Goal: Information Seeking & Learning: Learn about a topic

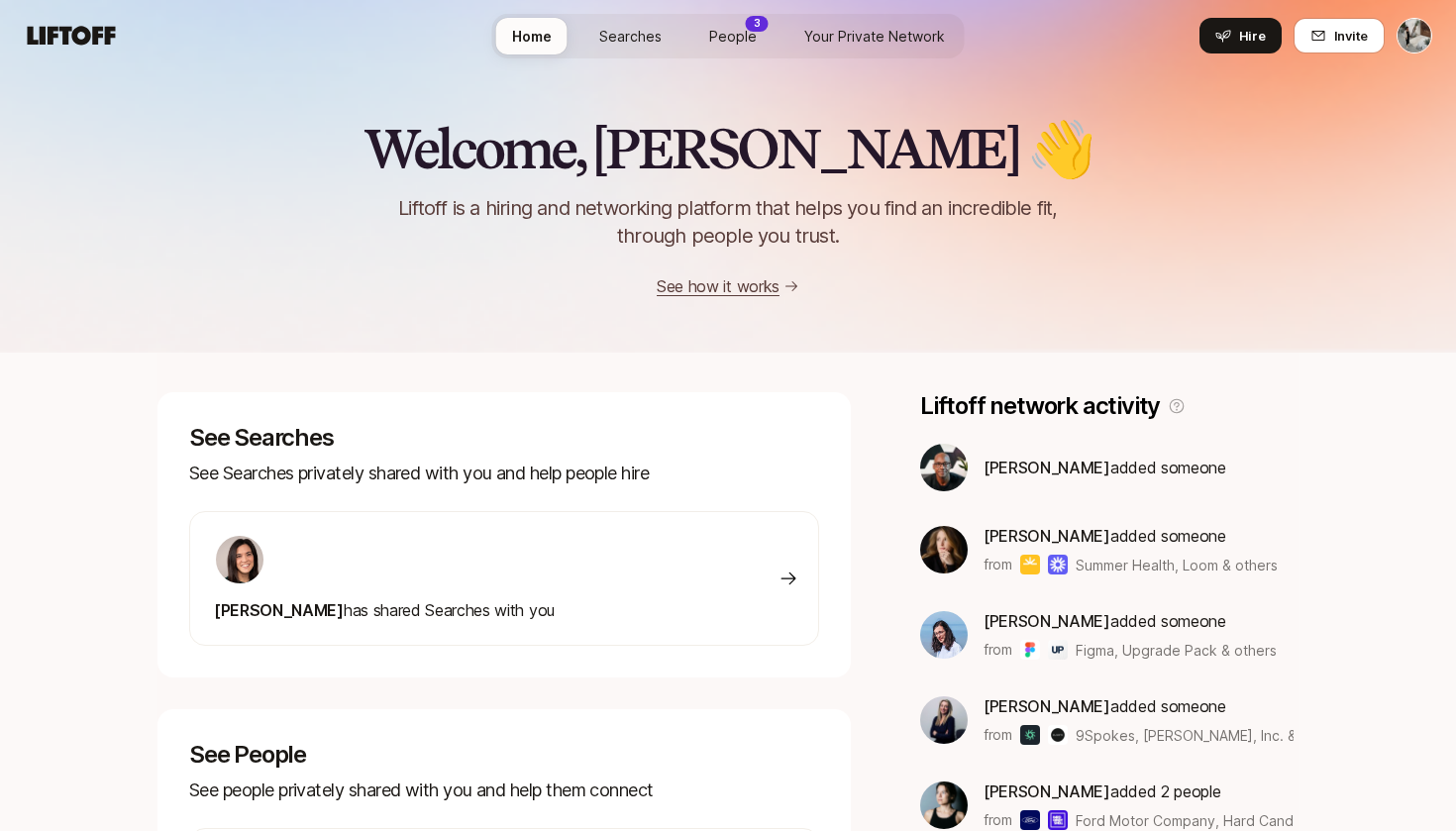
click at [620, 15] on div "Home Searches People 3 Your Private Network Hire" at bounding box center [729, 36] width 473 height 45
click at [621, 29] on span "Searches" at bounding box center [630, 36] width 63 height 21
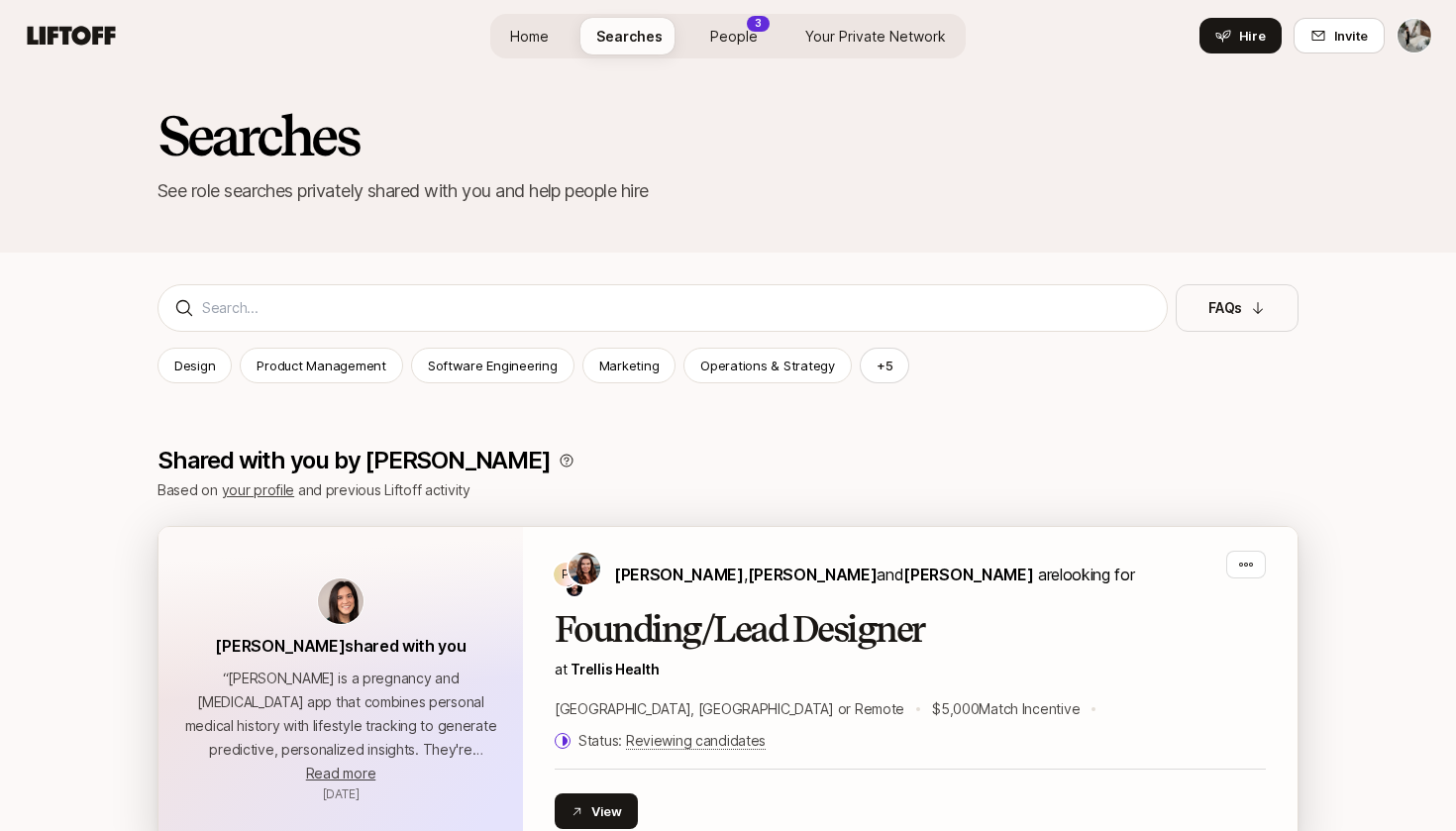
scroll to position [10, 0]
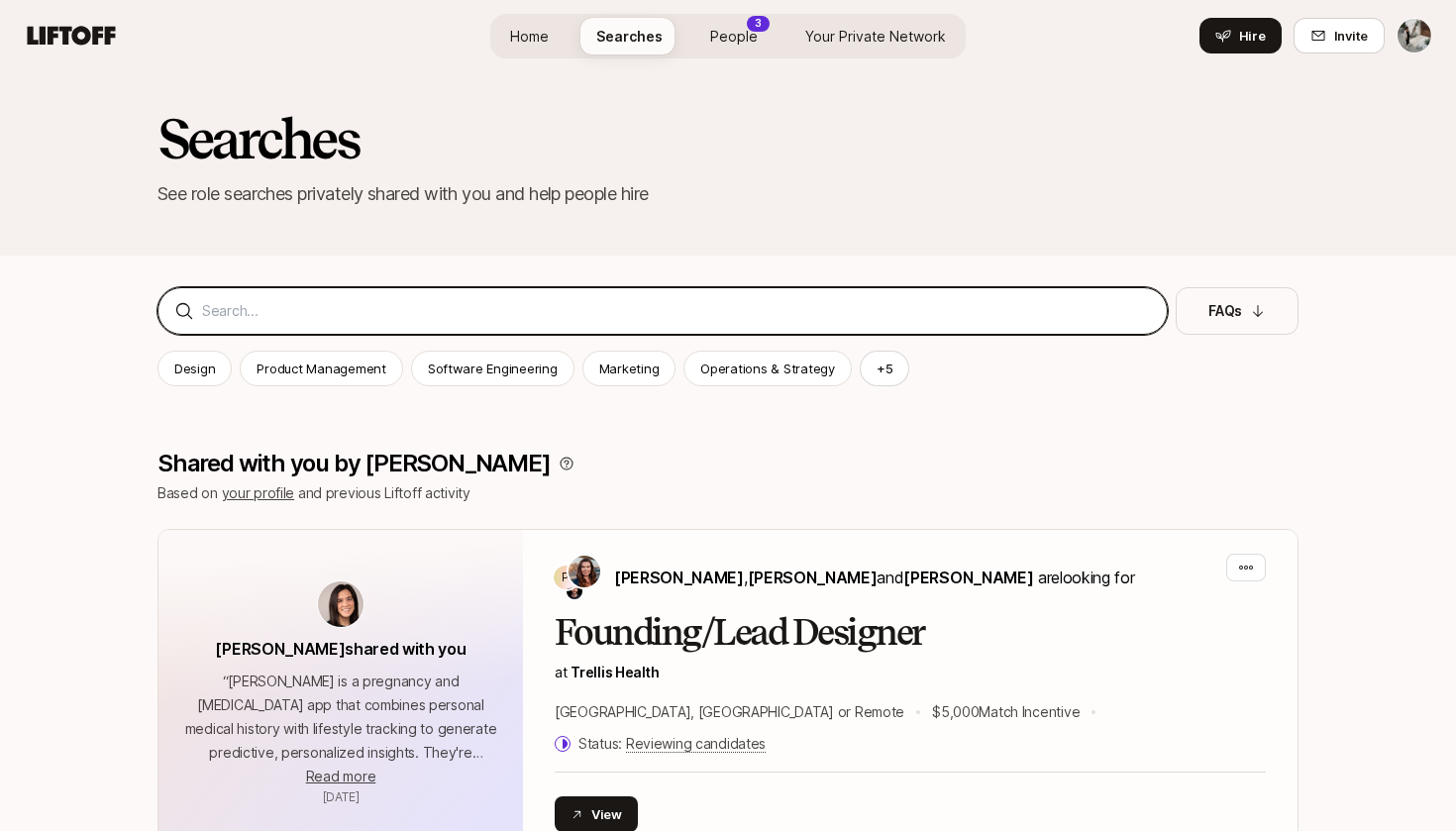
click at [363, 315] on input at bounding box center [676, 311] width 948 height 24
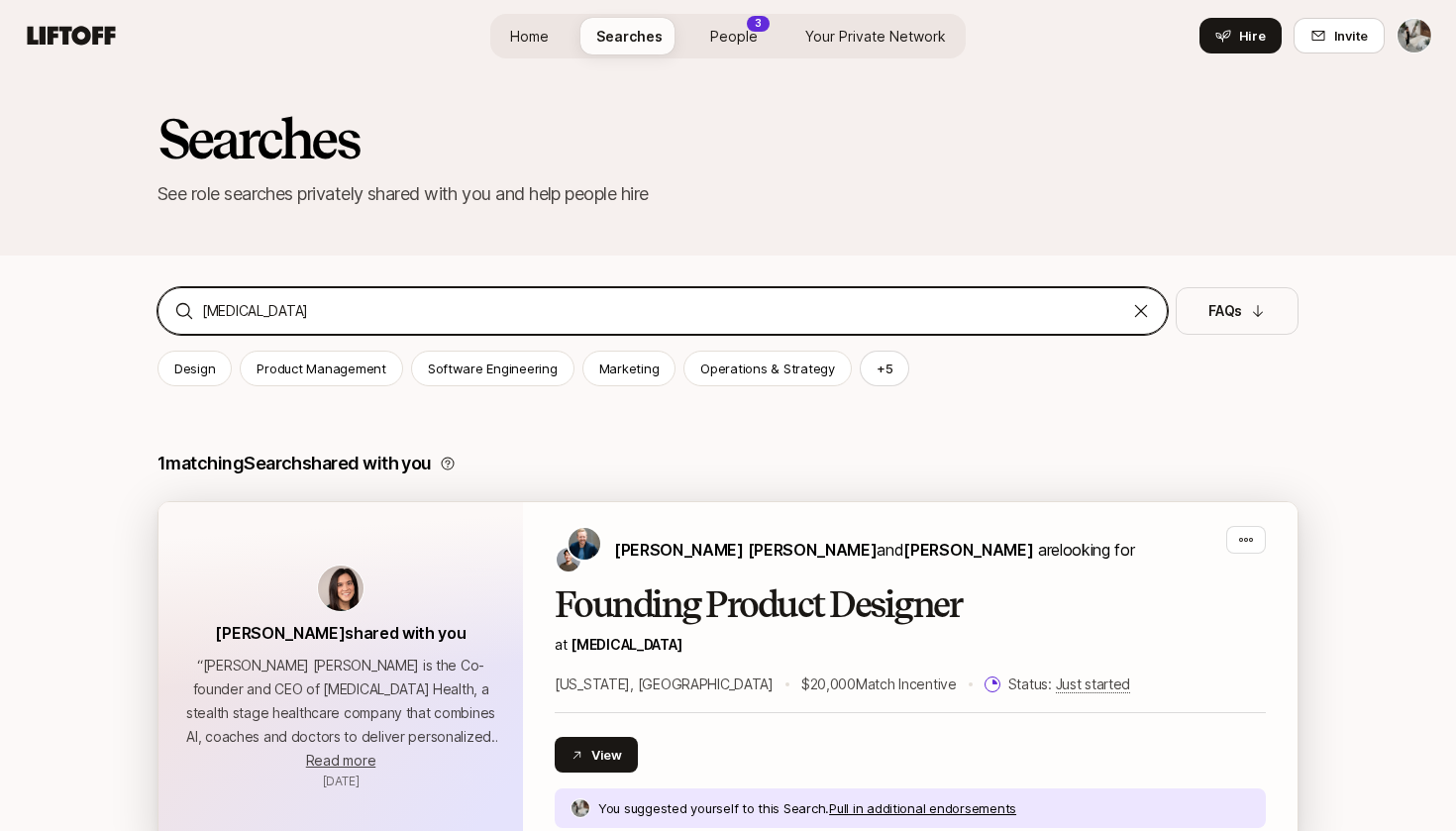
type input "[MEDICAL_DATA]"
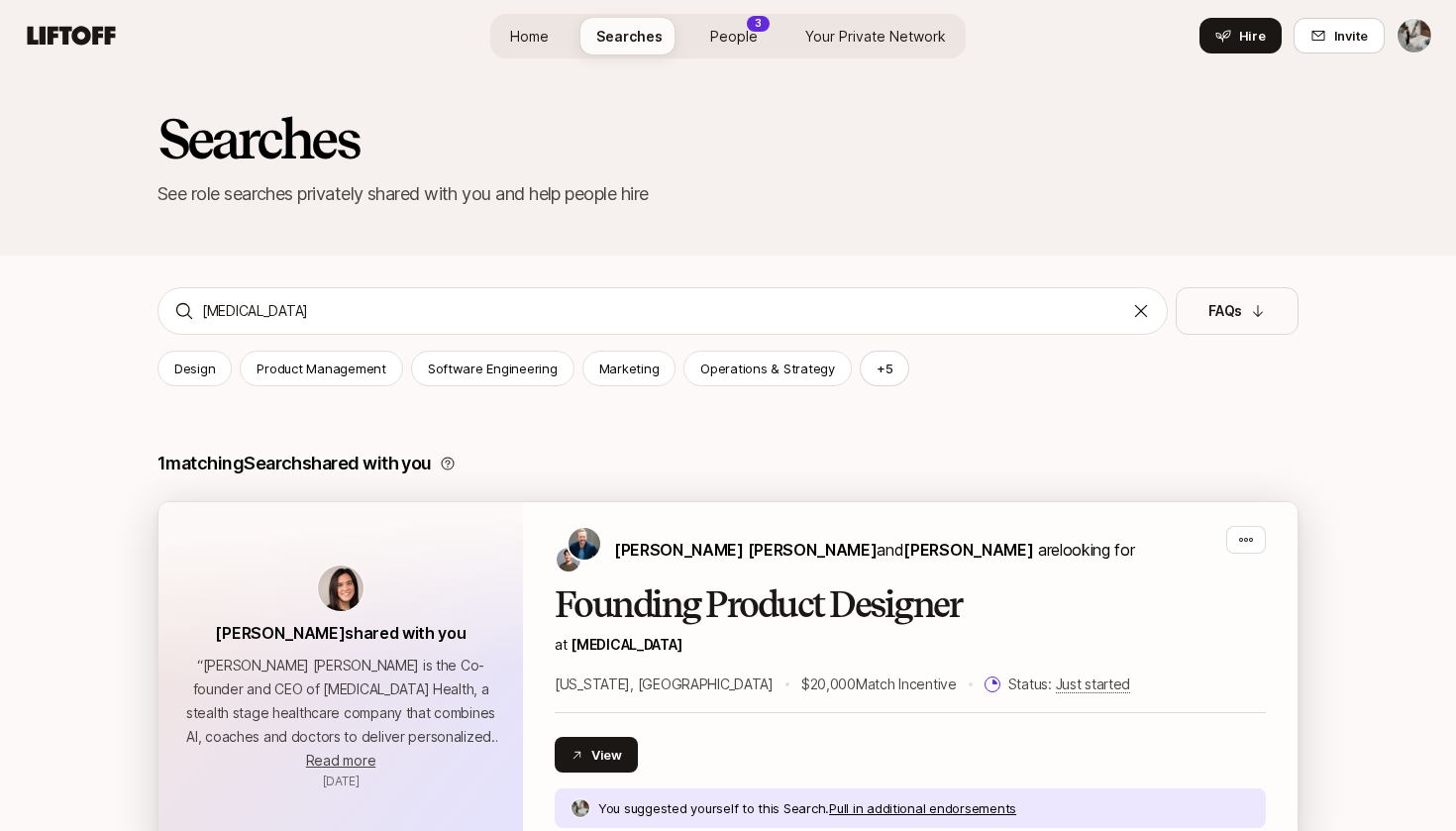
click at [632, 608] on h2 "Founding Product Designer" at bounding box center [910, 606] width 711 height 40
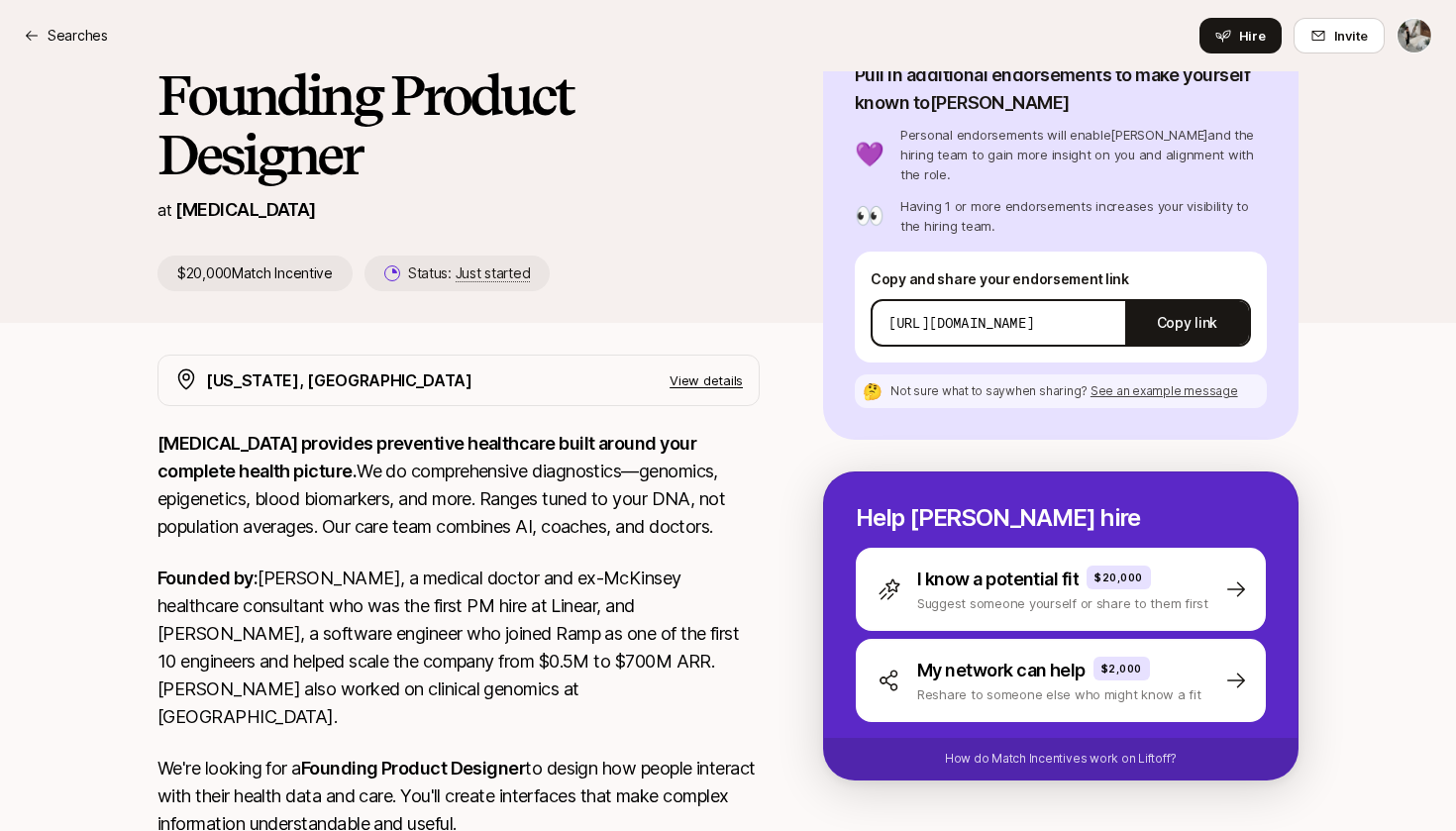
scroll to position [358, 0]
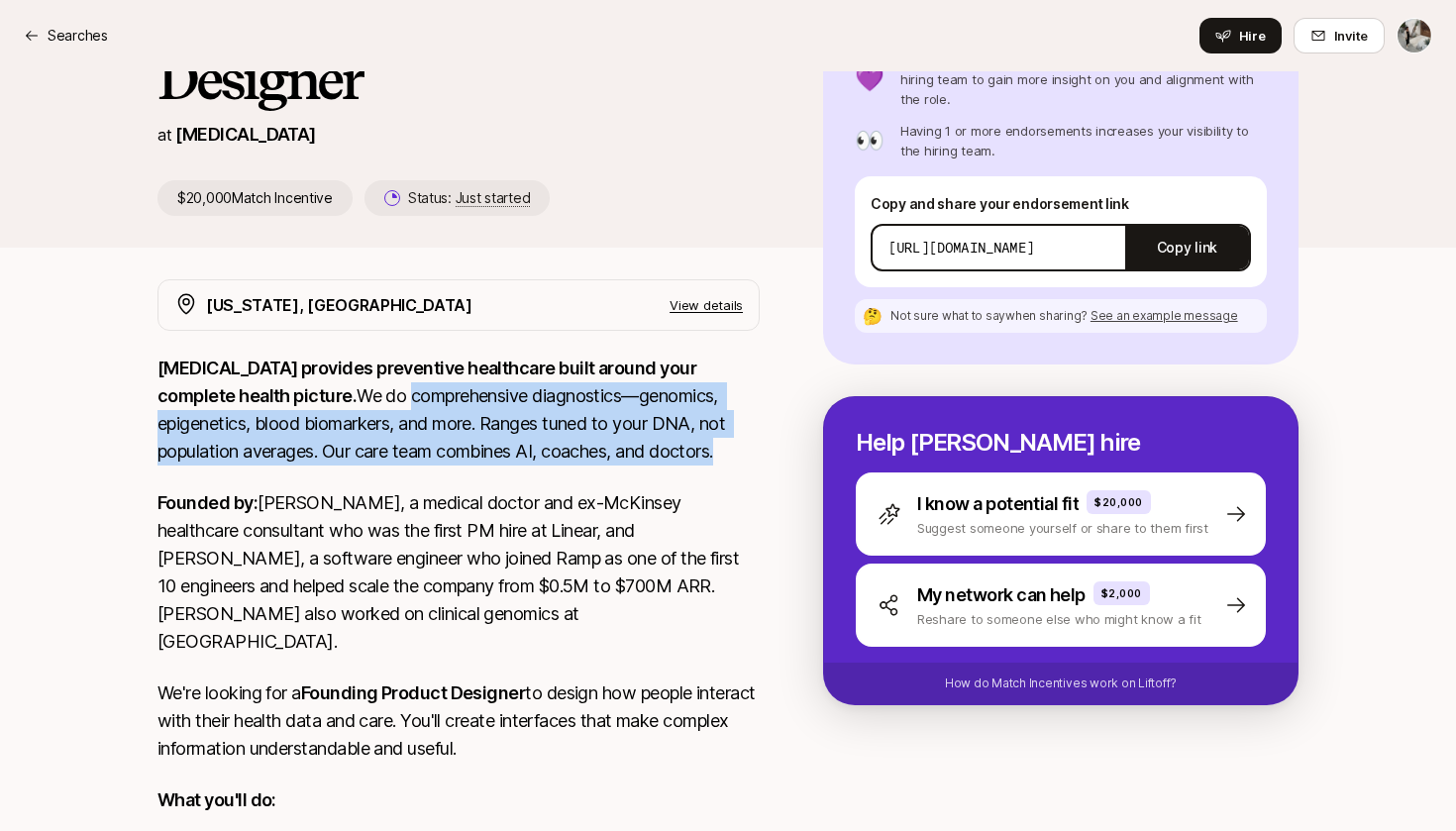
drag, startPoint x: 275, startPoint y: 389, endPoint x: 552, endPoint y: 458, distance: 285.5
click at [552, 458] on p "[MEDICAL_DATA] provides preventive healthcare built around your complete health…" at bounding box center [459, 409] width 602 height 111
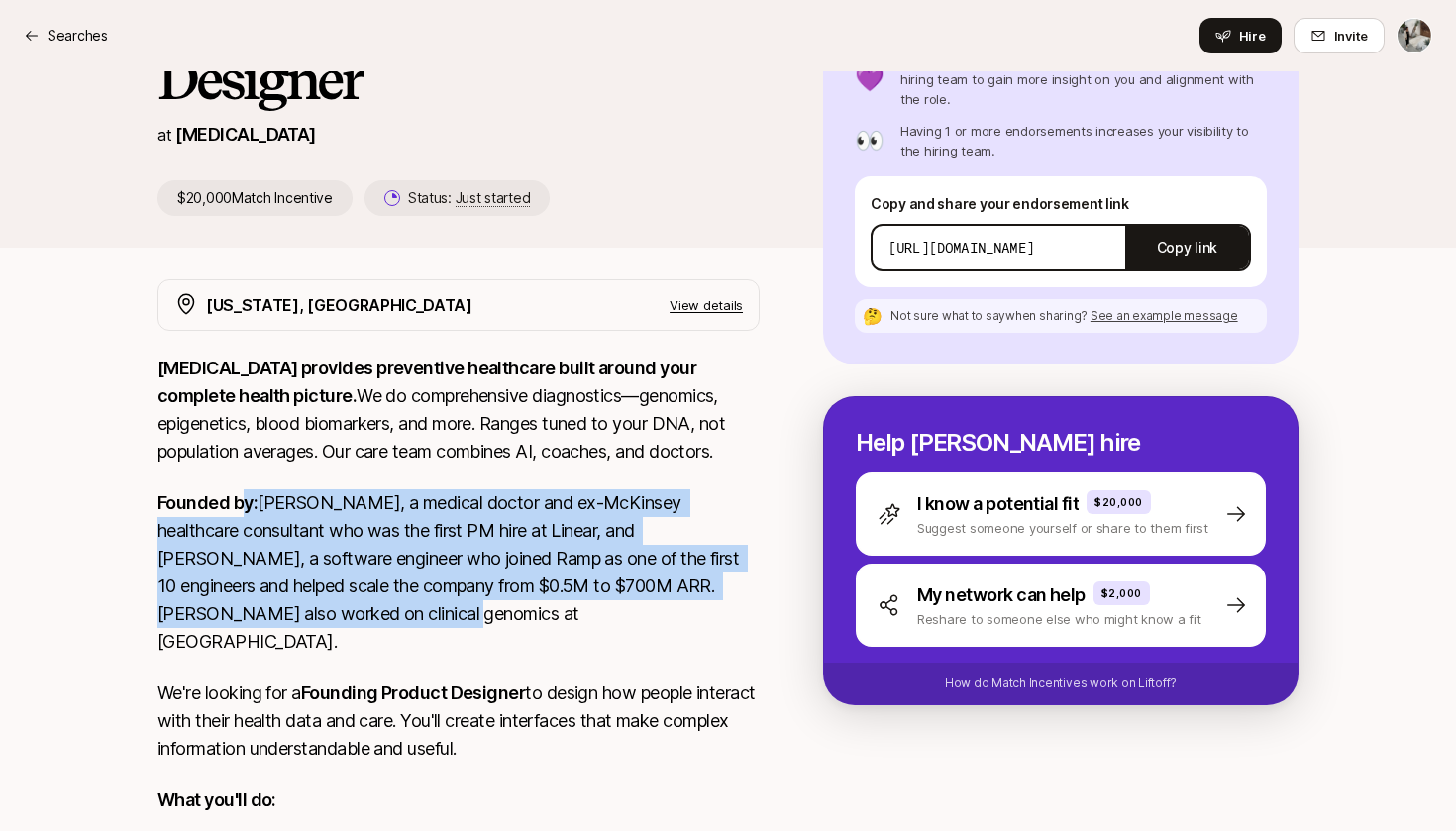
drag, startPoint x: 241, startPoint y: 504, endPoint x: 342, endPoint y: 609, distance: 145.7
click at [342, 610] on p "Founded by: [PERSON_NAME], a medical doctor and ex-McKinsey healthcare consulta…" at bounding box center [459, 573] width 602 height 167
click at [342, 609] on p "Founded by: [PERSON_NAME], a medical doctor and ex-McKinsey healthcare consulta…" at bounding box center [459, 573] width 602 height 167
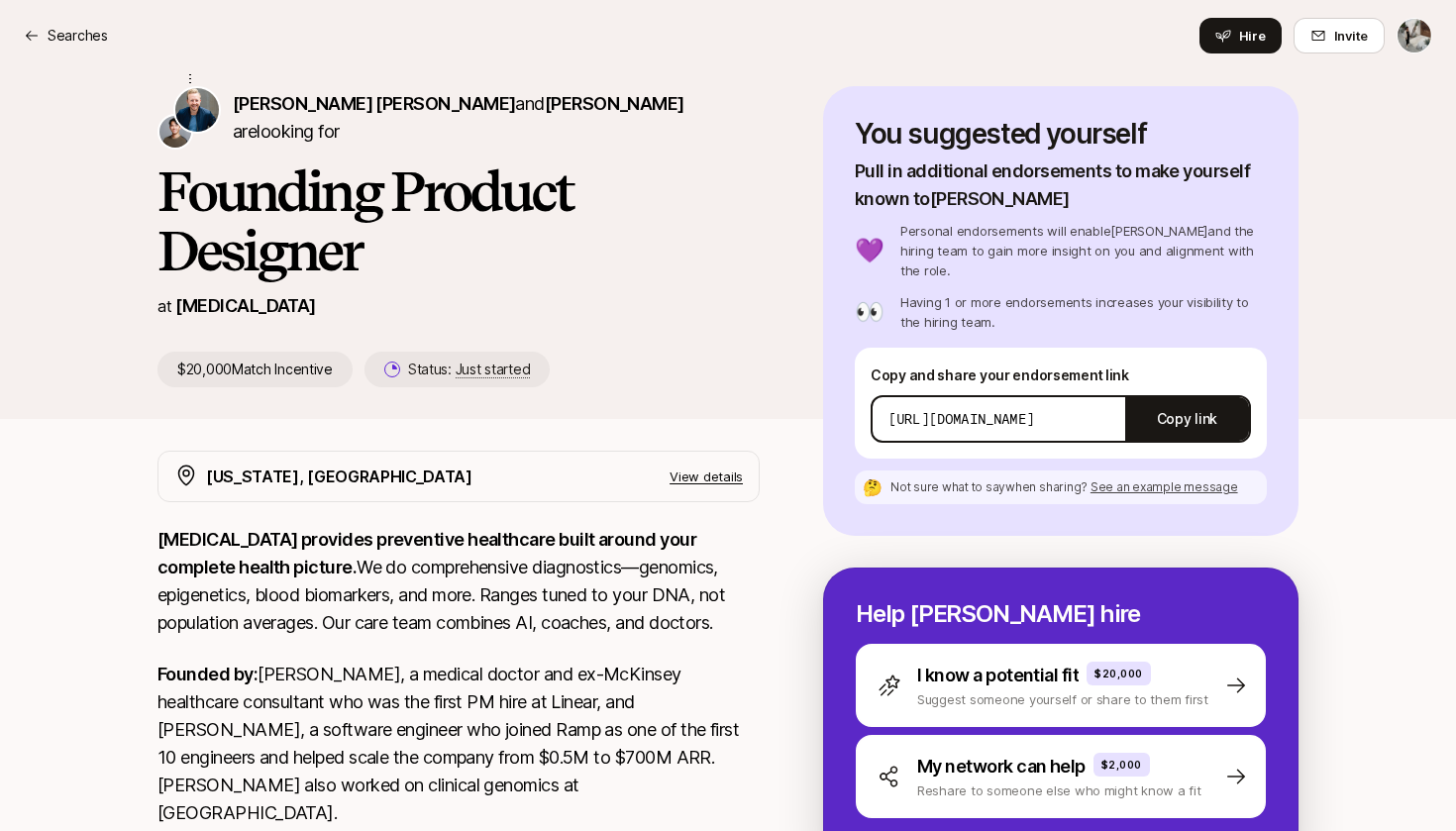
scroll to position [193, 0]
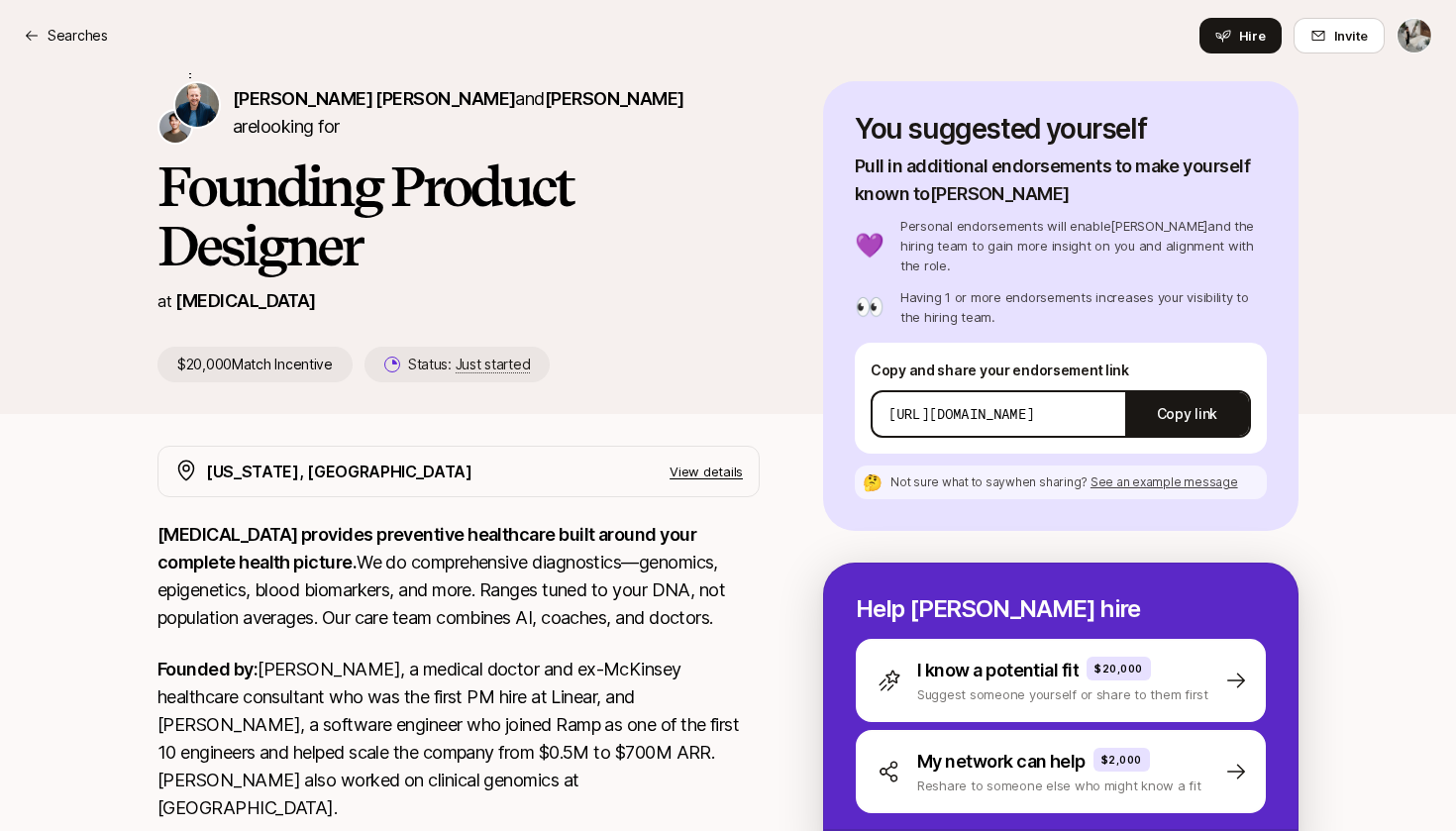
copy p "[PERSON_NAME]"
drag, startPoint x: 382, startPoint y: 112, endPoint x: 482, endPoint y: 114, distance: 100.0
click at [483, 114] on p "[PERSON_NAME] [PERSON_NAME] and [PERSON_NAME] are looking for" at bounding box center [496, 113] width 527 height 56
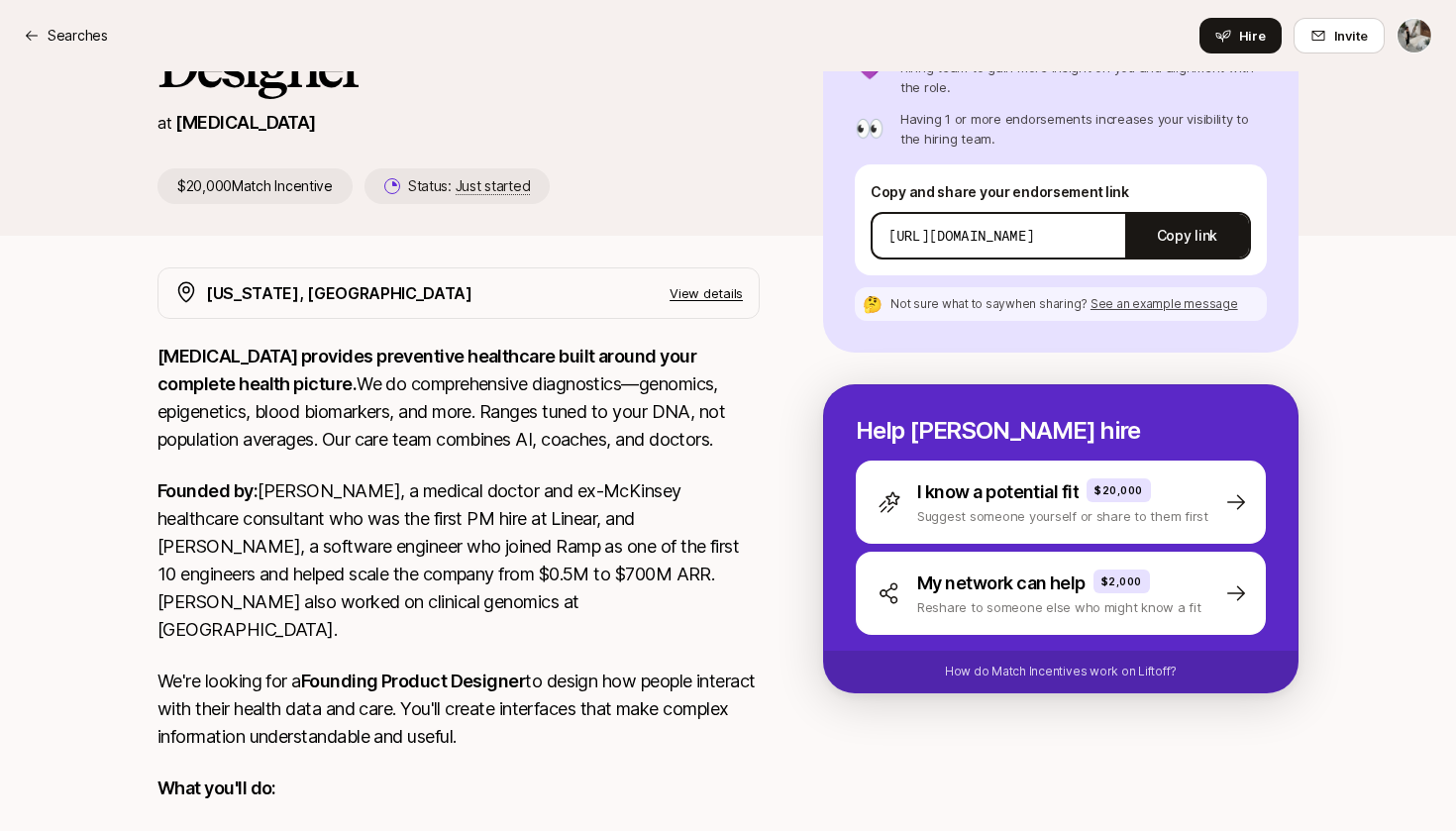
scroll to position [371, 0]
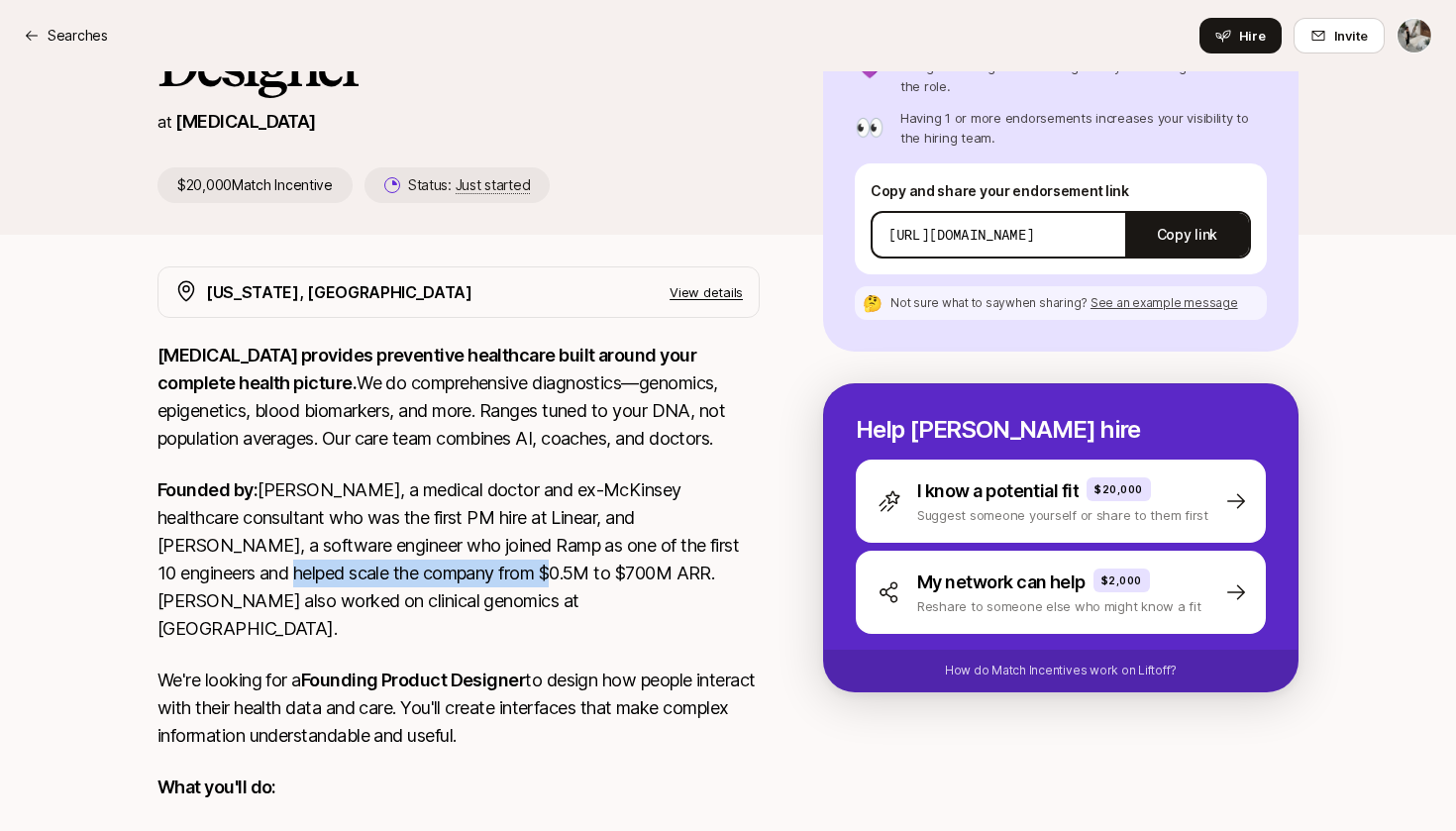
drag, startPoint x: 176, startPoint y: 565, endPoint x: 453, endPoint y: 575, distance: 277.2
click at [453, 575] on p "Founded by: [PERSON_NAME], a medical doctor and ex-McKinsey healthcare consulta…" at bounding box center [459, 560] width 602 height 167
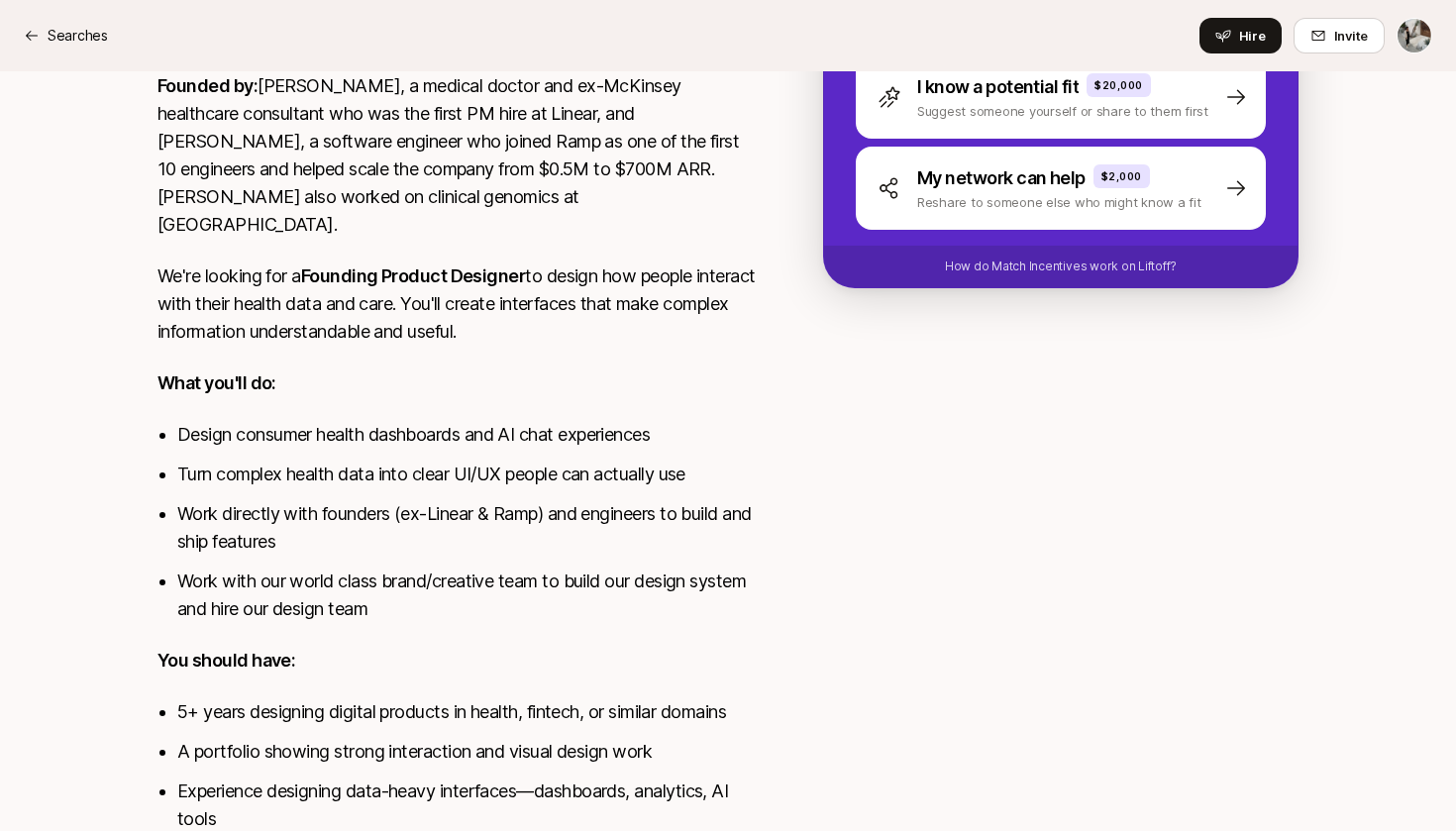
scroll to position [798, 0]
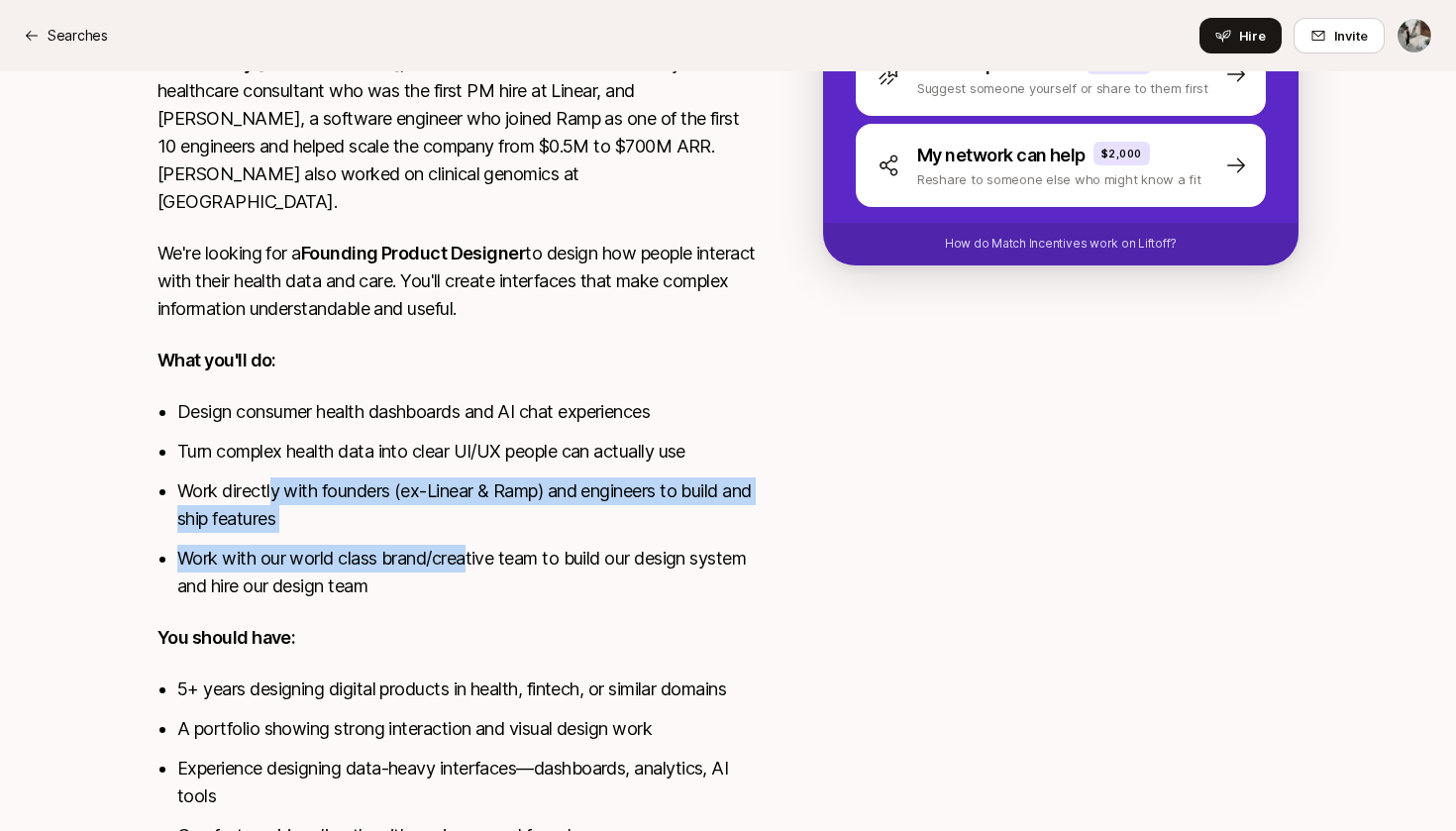
drag, startPoint x: 275, startPoint y: 462, endPoint x: 469, endPoint y: 523, distance: 203.4
click at [470, 523] on ul "Design consumer health dashboards and AI chat experiences Turn complex health d…" at bounding box center [469, 499] width 582 height 203
click at [469, 545] on li "Work with our world class brand/creative team to build our design system and hi…" at bounding box center [469, 573] width 582 height 56
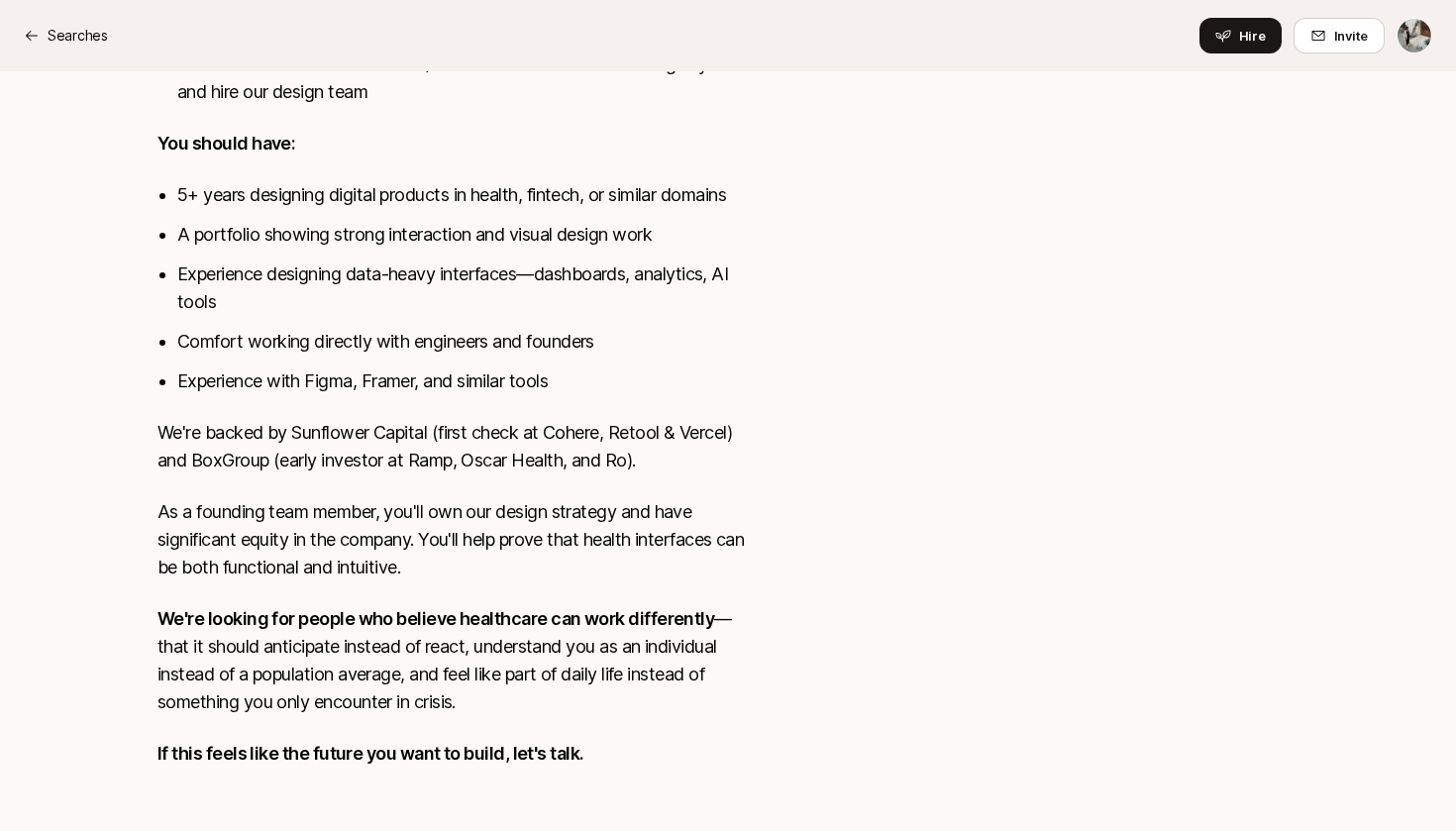
scroll to position [1289, 0]
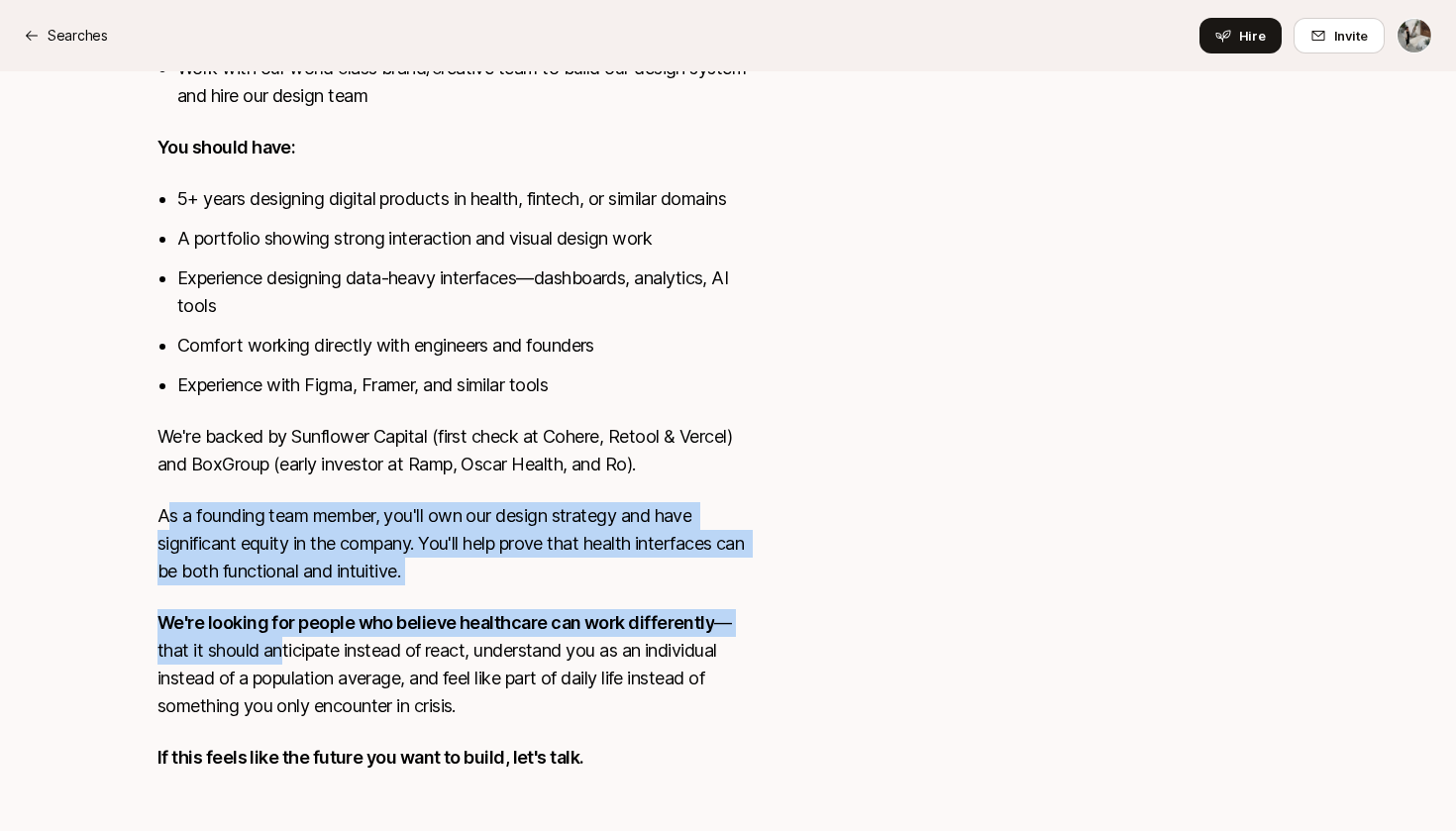
drag, startPoint x: 164, startPoint y: 497, endPoint x: 253, endPoint y: 629, distance: 159.2
click at [252, 629] on div "[MEDICAL_DATA] provides preventive healthcare built around your complete health…" at bounding box center [459, 110] width 602 height 1371
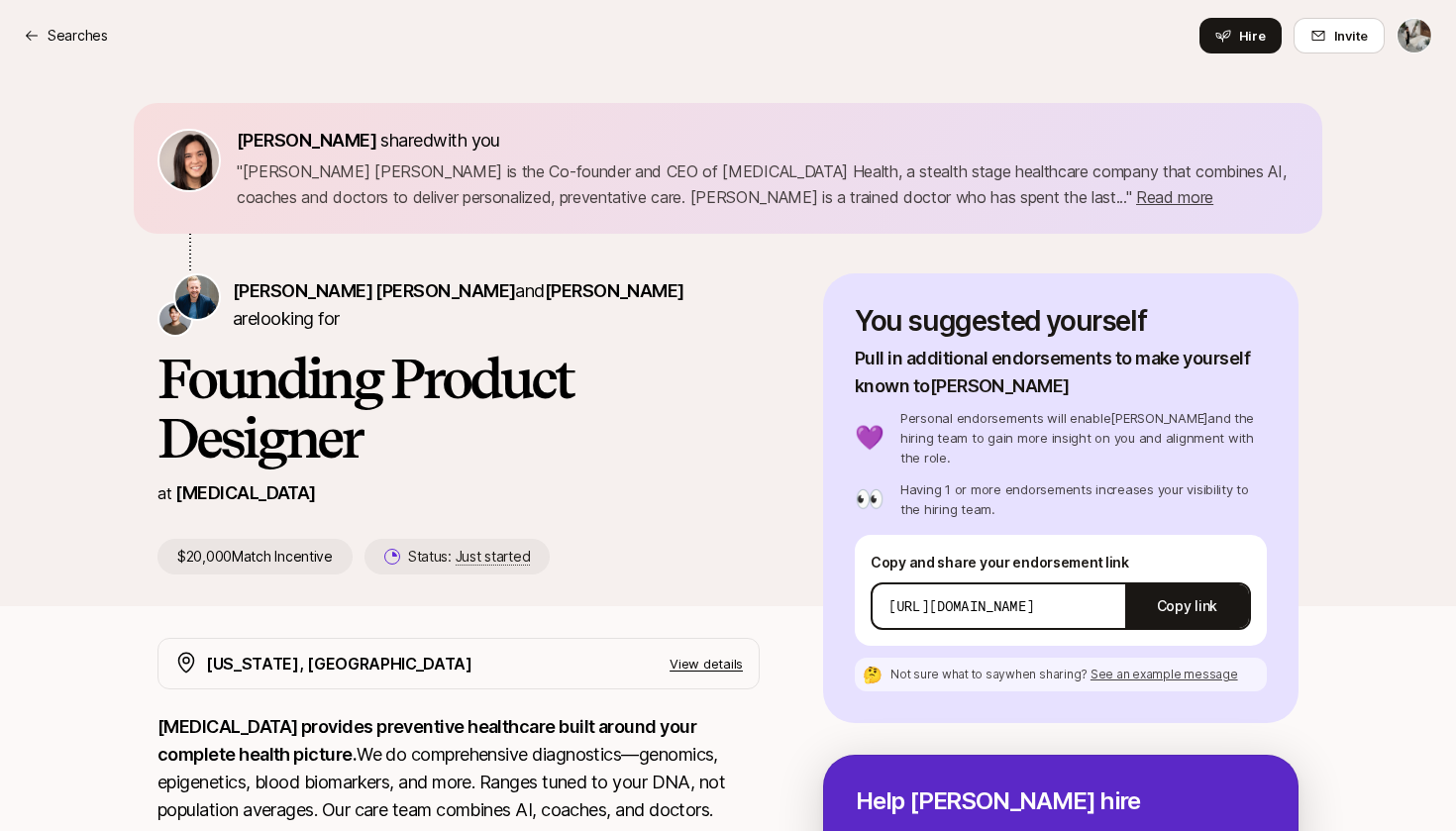
scroll to position [0, 0]
click at [1136, 204] on span "Read more" at bounding box center [1174, 198] width 77 height 20
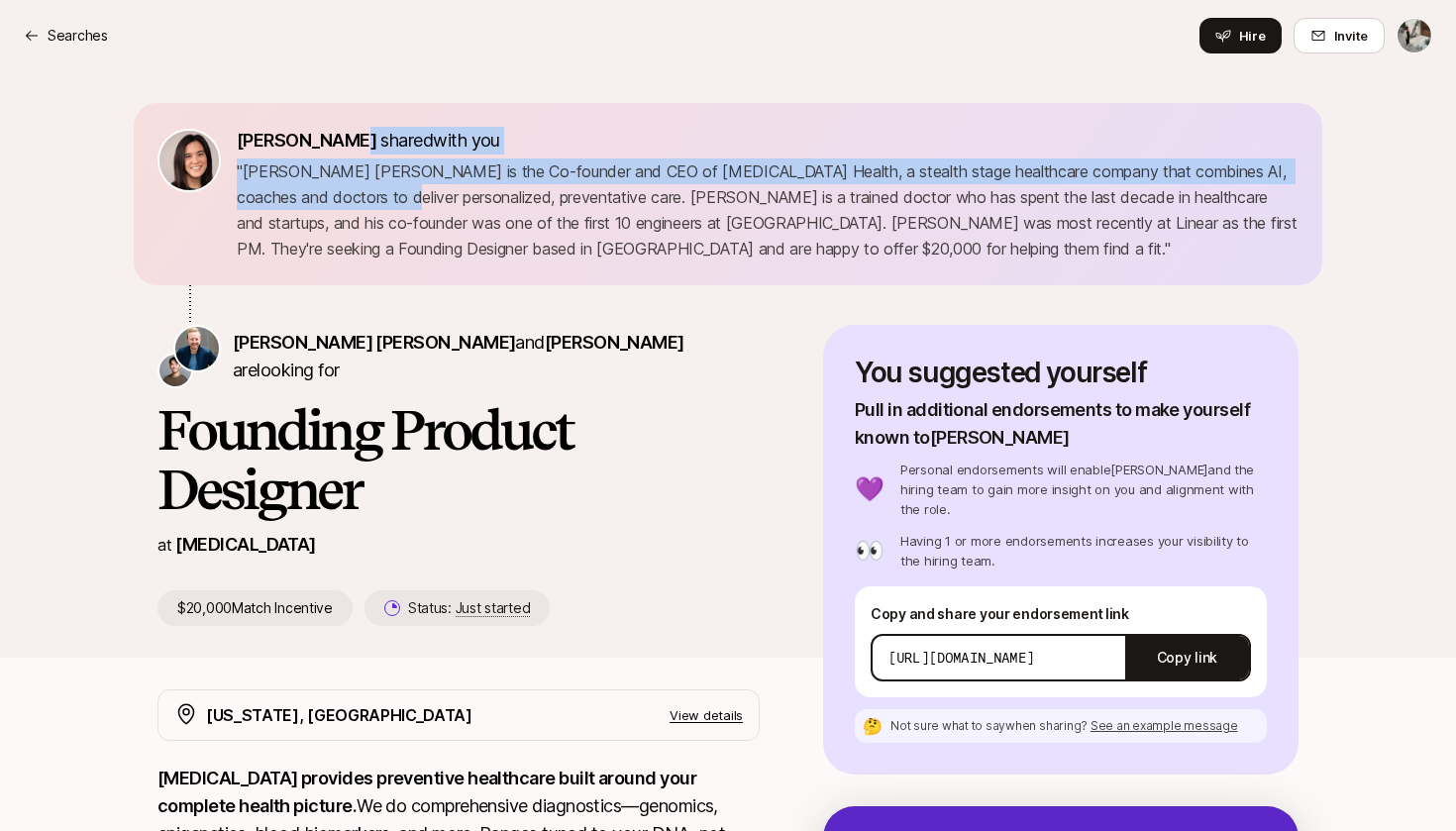
drag, startPoint x: 346, startPoint y: 150, endPoint x: 344, endPoint y: 205, distance: 55.0
click at [344, 205] on div "[PERSON_NAME] shared with you " [PERSON_NAME] [PERSON_NAME] is the Co-founder a…" at bounding box center [767, 194] width 1062 height 135
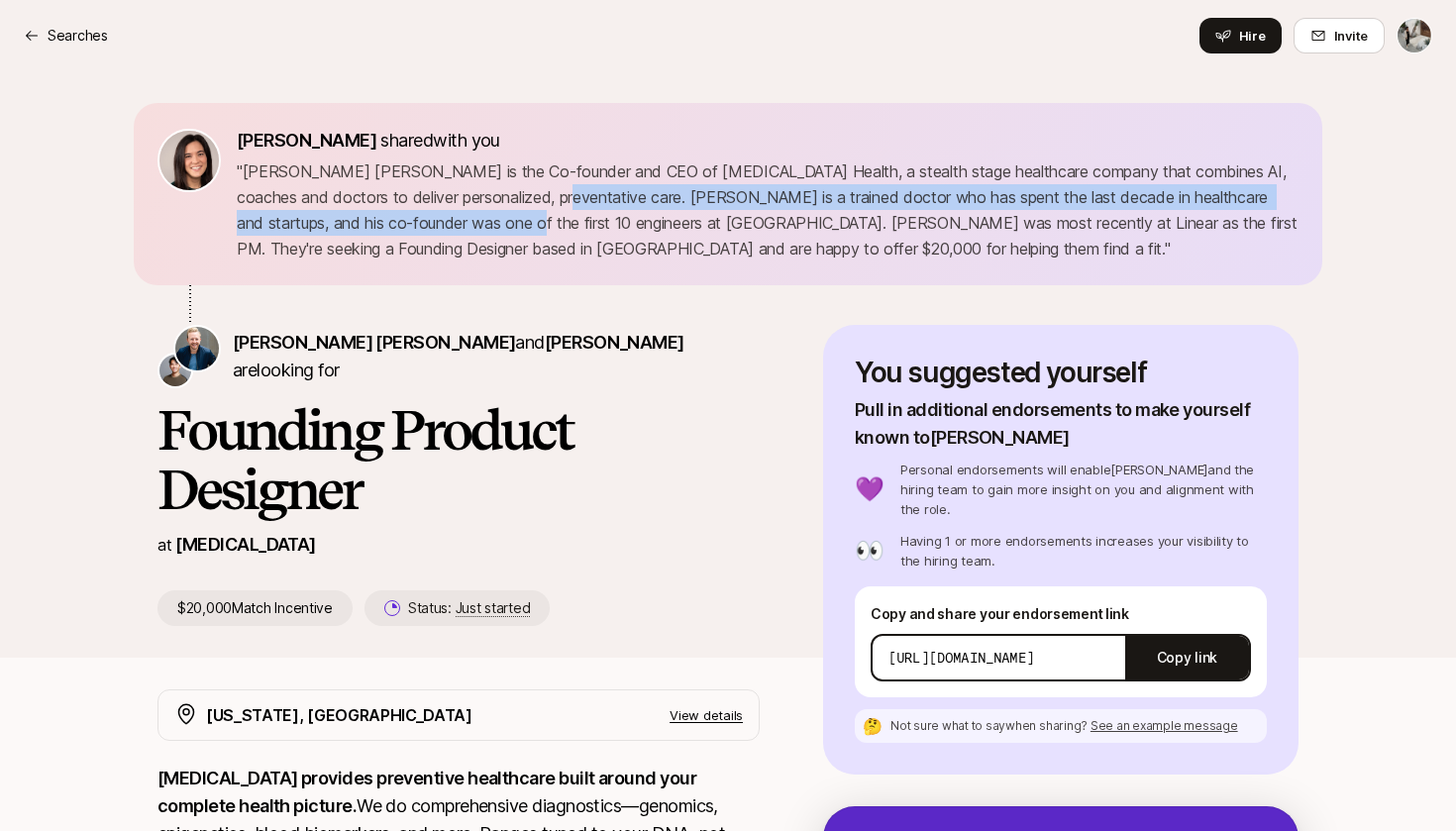
drag, startPoint x: 516, startPoint y: 206, endPoint x: 428, endPoint y: 229, distance: 91.0
click at [428, 229] on p "" [PERSON_NAME] [PERSON_NAME] is the Co-founder and CEO of [MEDICAL_DATA] Healt…" at bounding box center [767, 209] width 1062 height 103
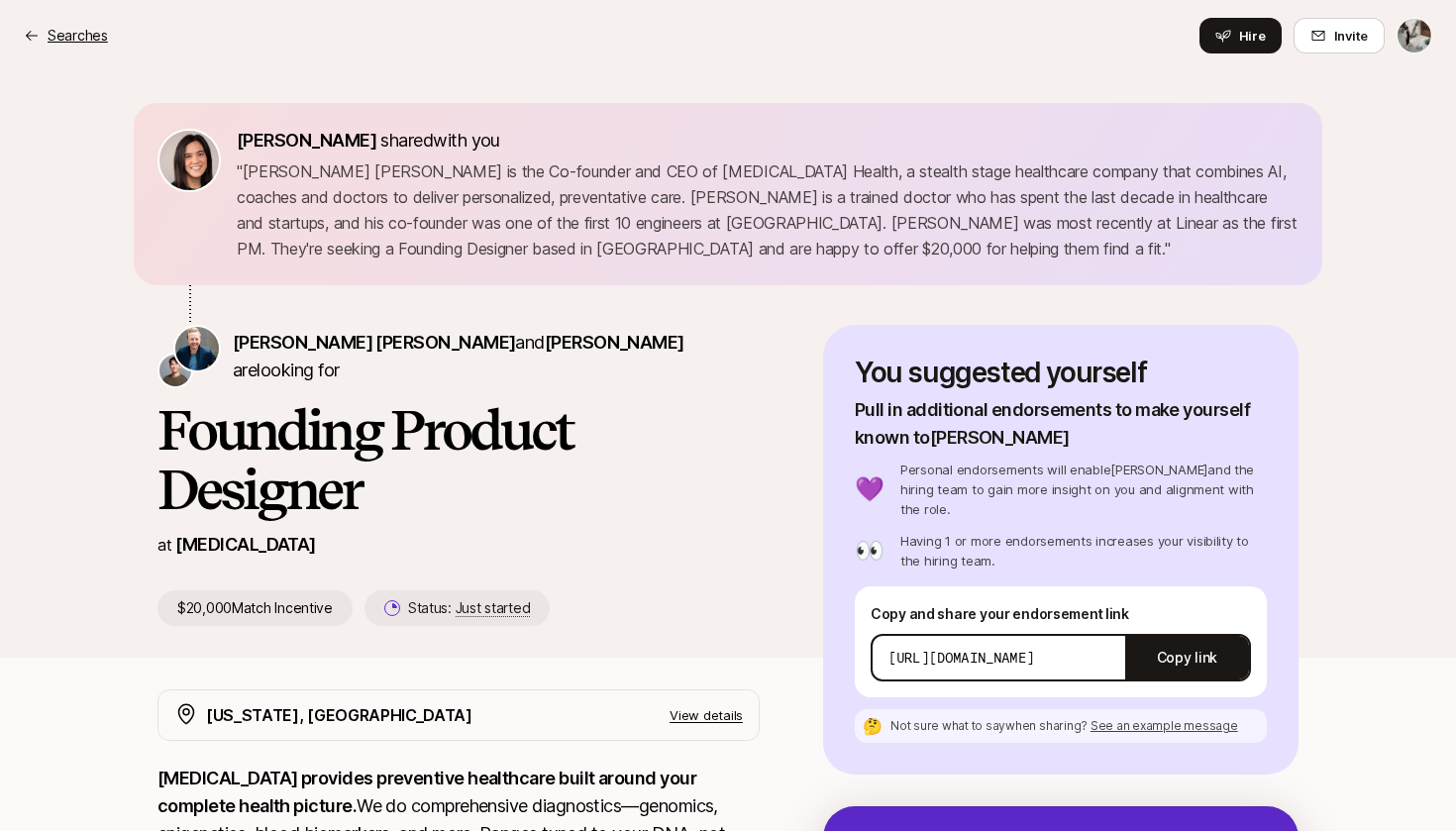
click at [90, 25] on p "Searches" at bounding box center [78, 36] width 61 height 24
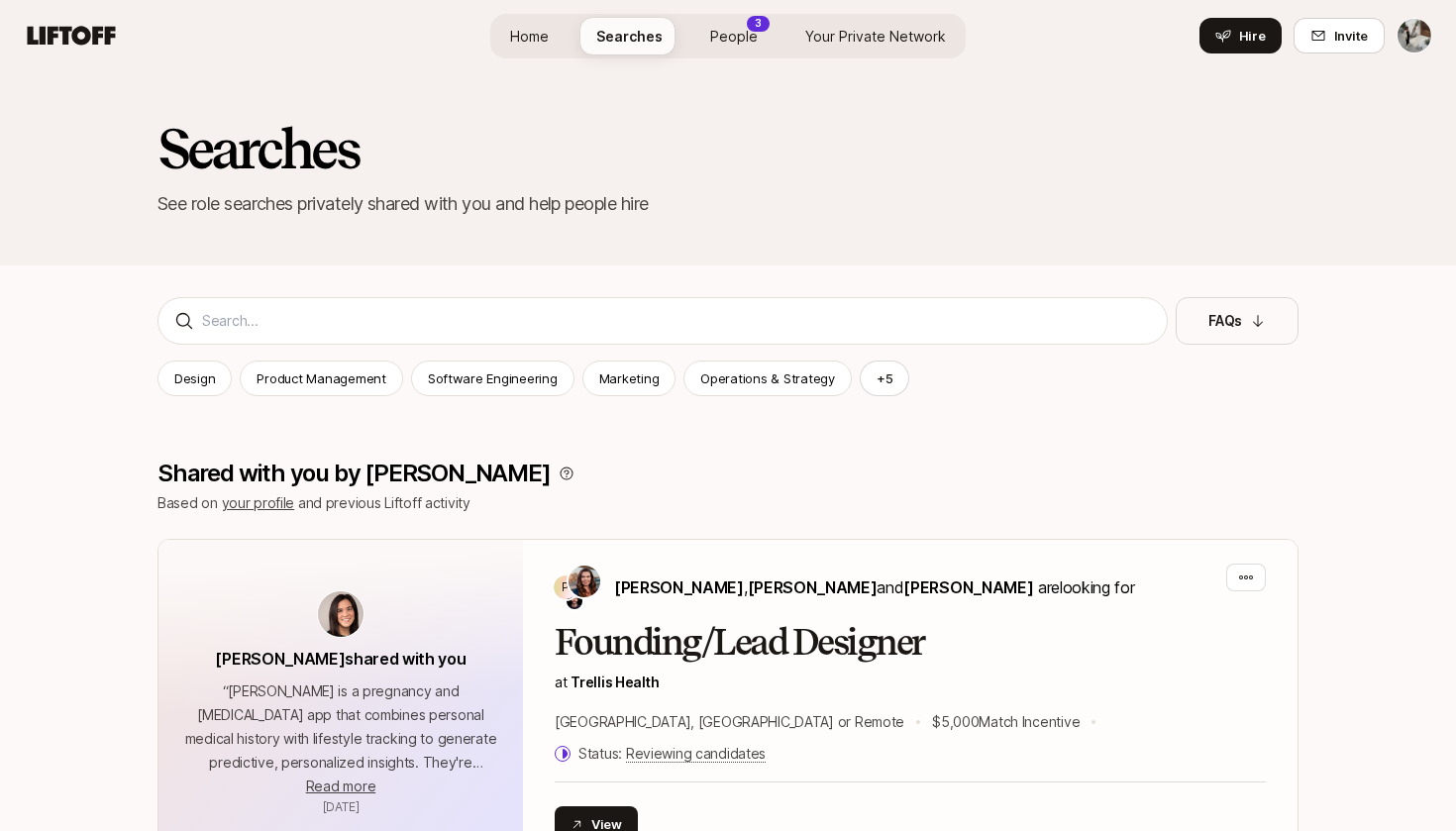
scroll to position [10, 0]
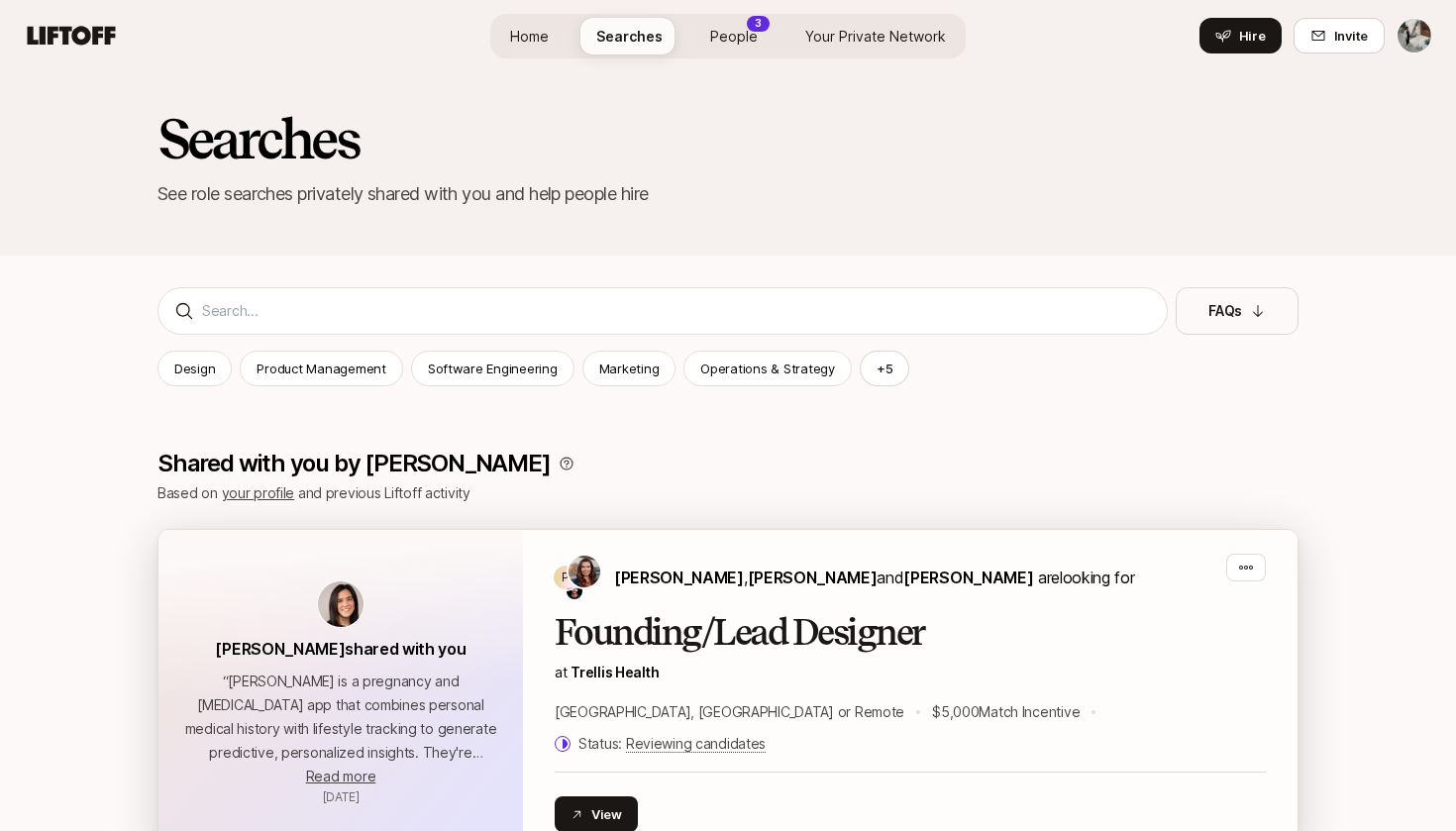
click at [666, 648] on h2 "Founding/Lead Designer" at bounding box center [910, 633] width 711 height 40
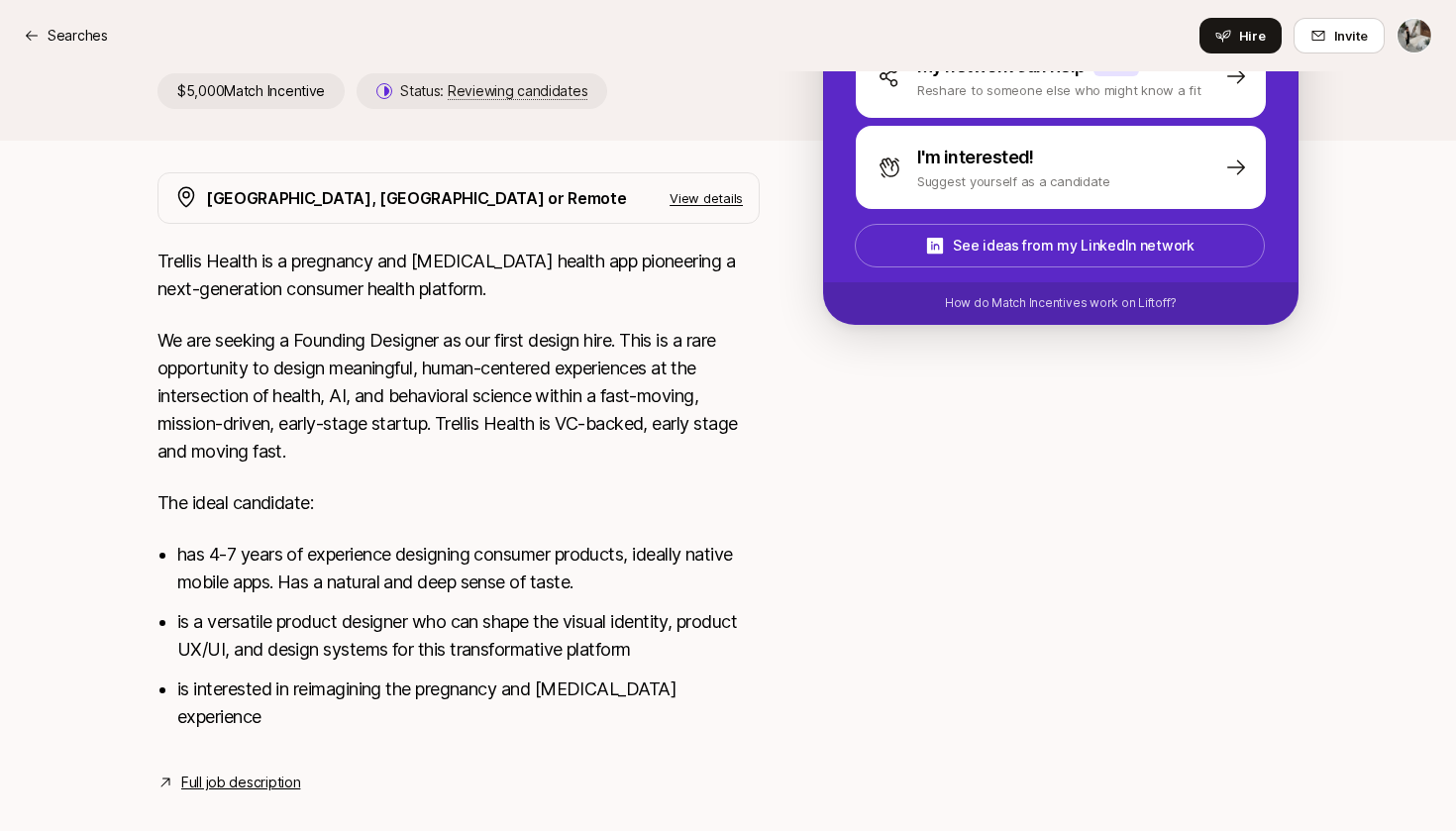
scroll to position [405, 0]
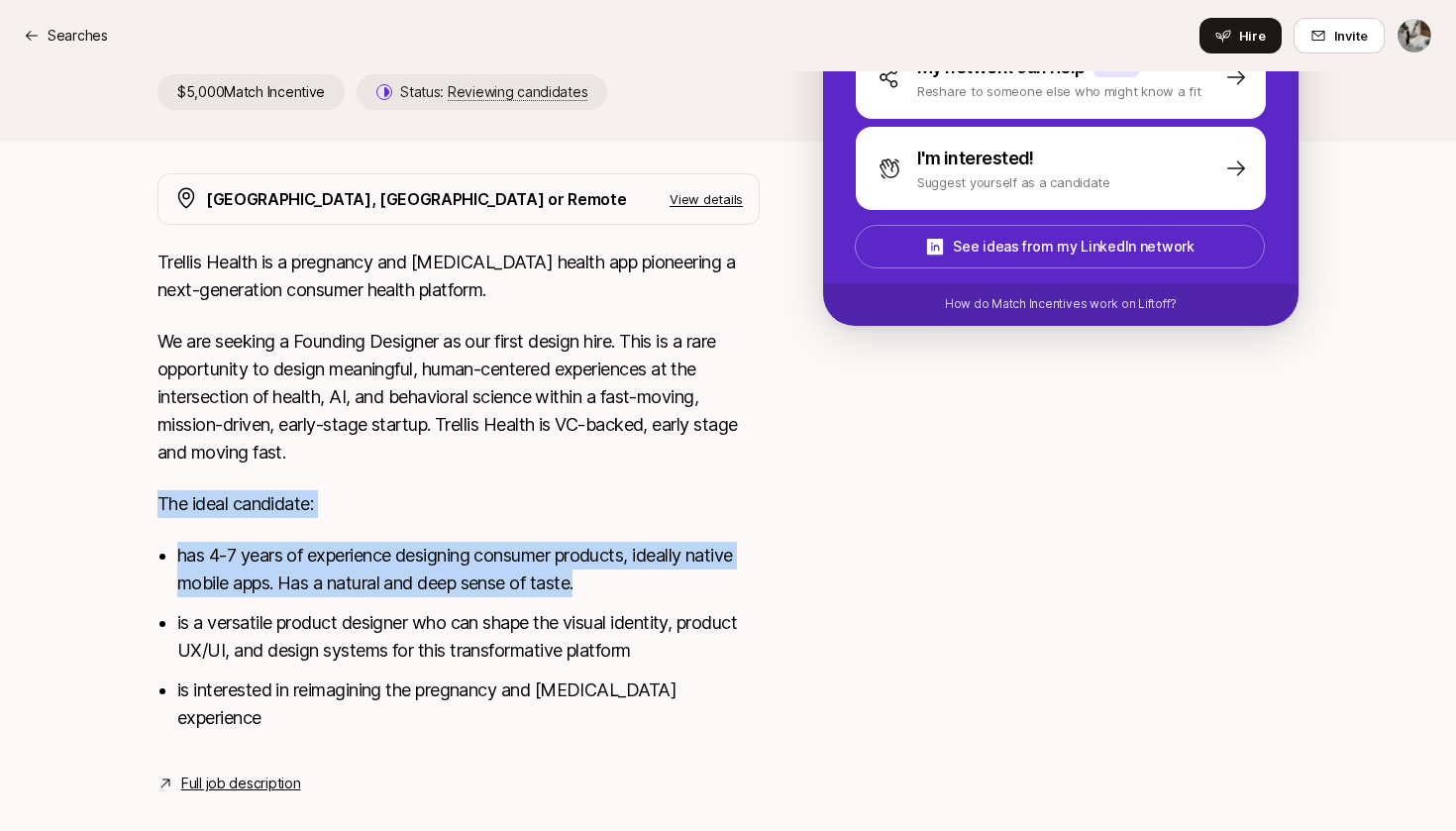
drag, startPoint x: 593, startPoint y: 579, endPoint x: 588, endPoint y: 476, distance: 103.1
click at [588, 476] on div "Trellis Health is a pregnancy and [MEDICAL_DATA] health app pioneering a next-g…" at bounding box center [459, 502] width 602 height 507
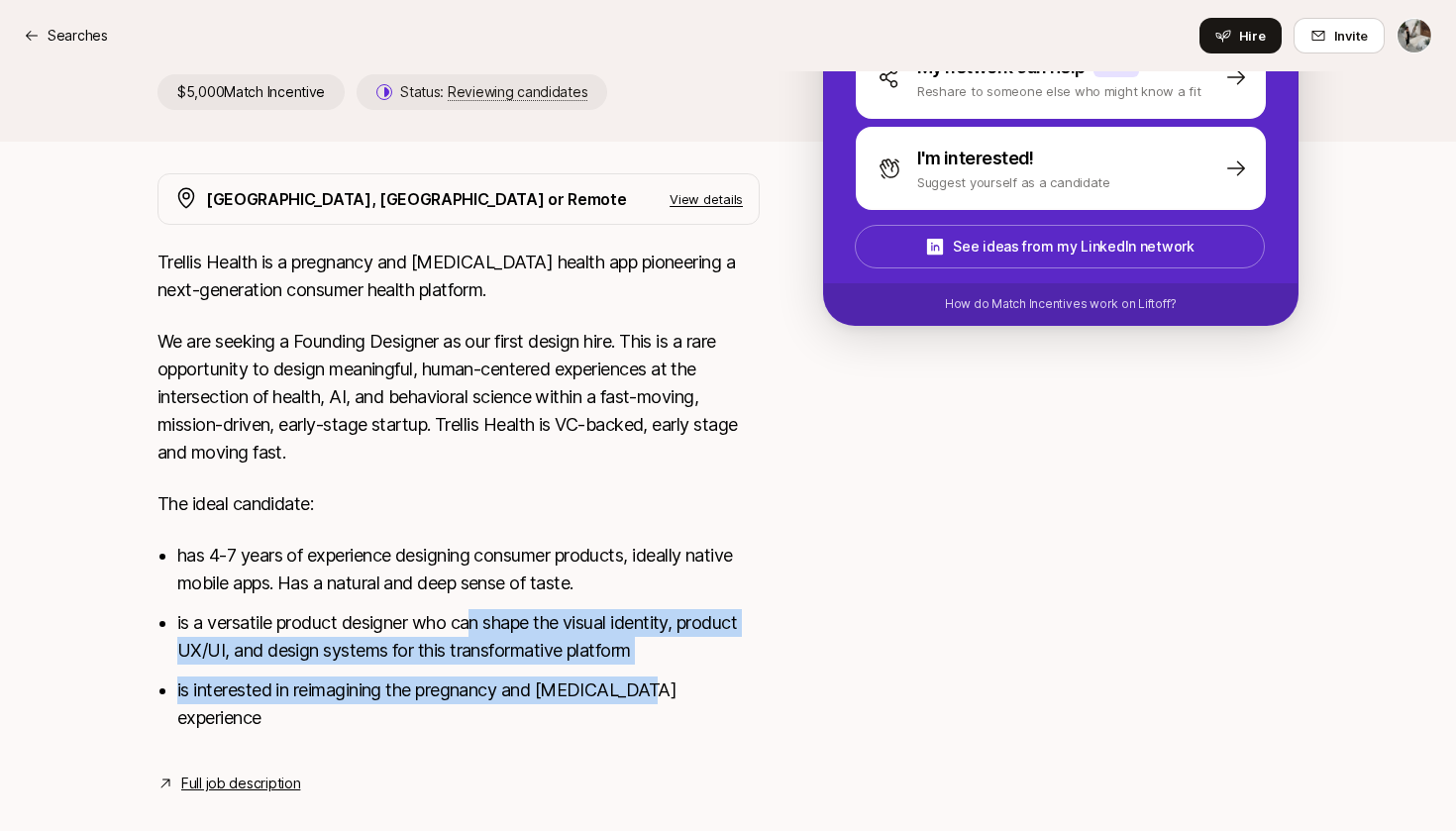
drag, startPoint x: 496, startPoint y: 617, endPoint x: 642, endPoint y: 682, distance: 159.8
click at [648, 685] on ul "has 4-7 years of experience designing consumer products, ideally native mobile …" at bounding box center [469, 636] width 582 height 191
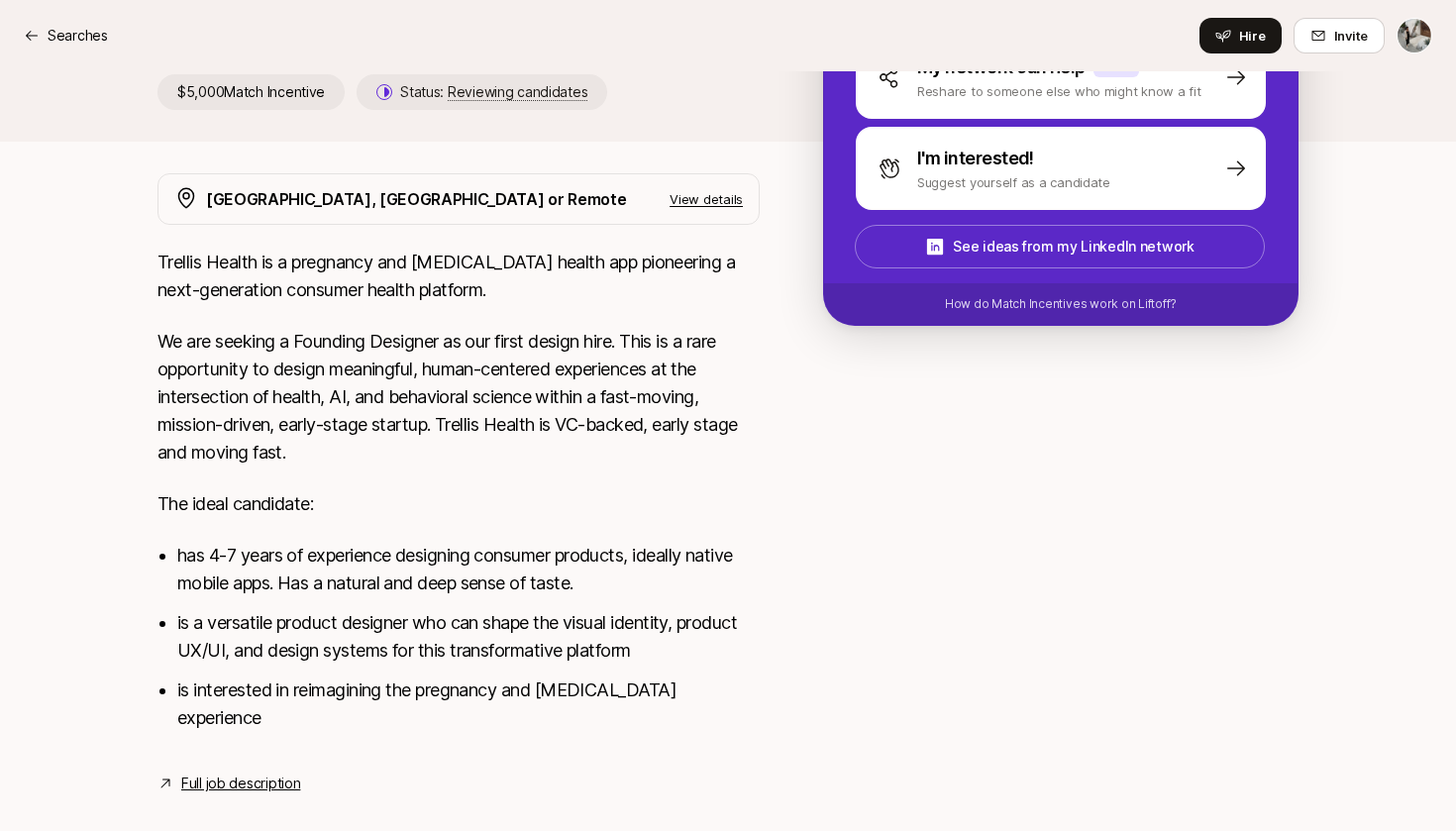
click at [766, 694] on div "[GEOGRAPHIC_DATA], [GEOGRAPHIC_DATA] or Remote View details Trellis Health is a…" at bounding box center [728, 485] width 1189 height 623
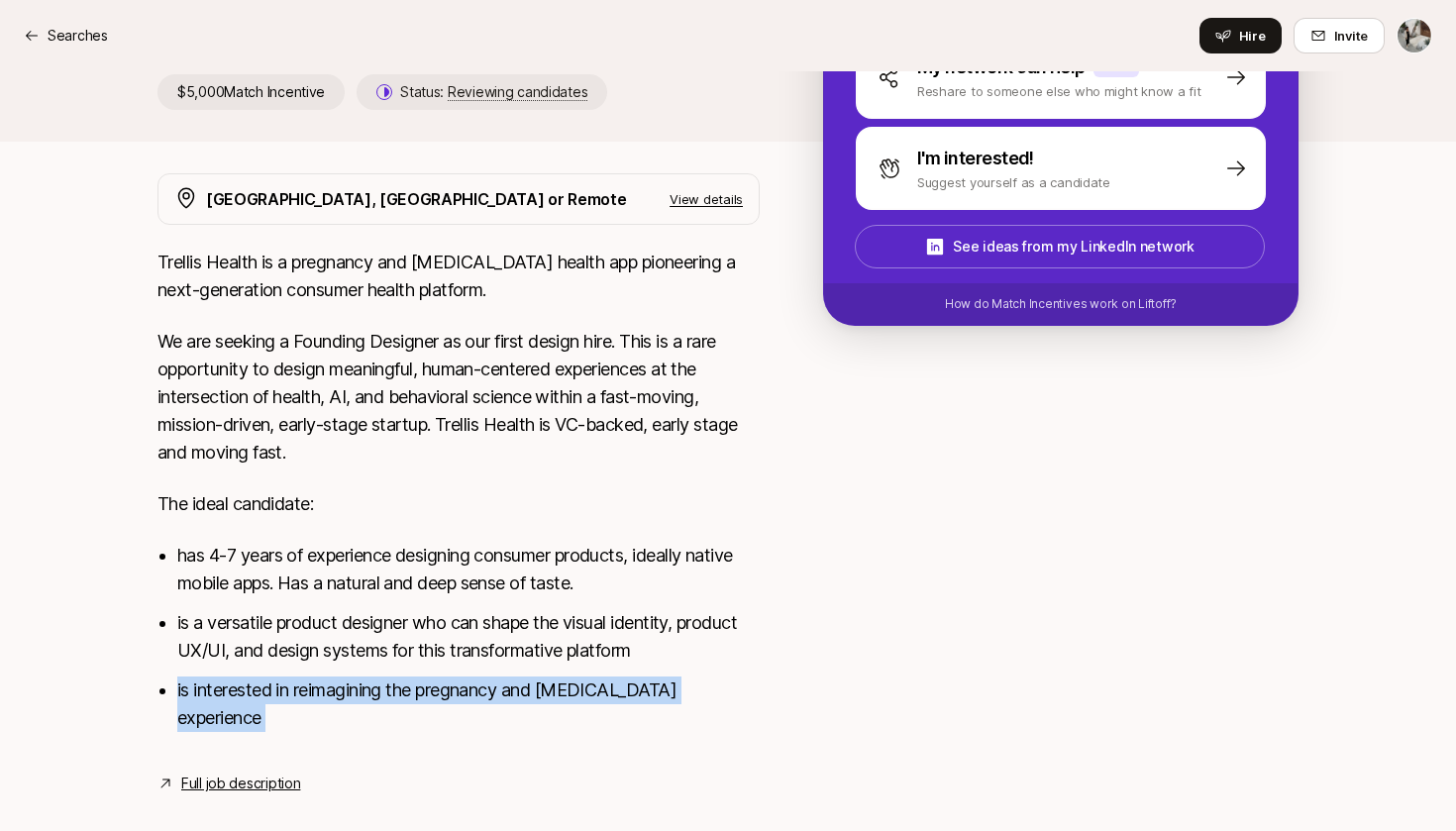
click at [766, 694] on div "[GEOGRAPHIC_DATA], [GEOGRAPHIC_DATA] or Remote View details Trellis Health is a…" at bounding box center [728, 485] width 1189 height 623
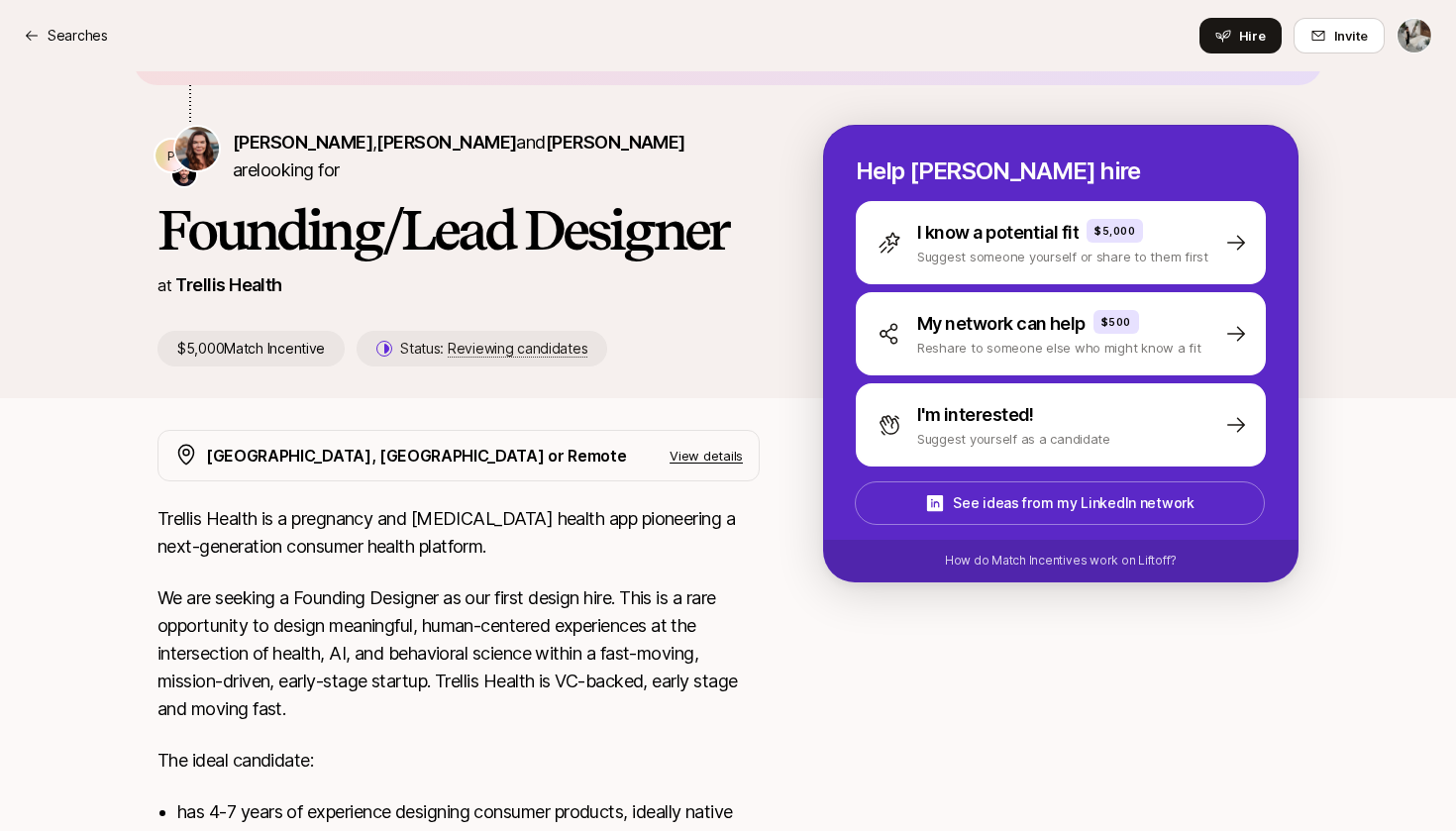
scroll to position [127, 0]
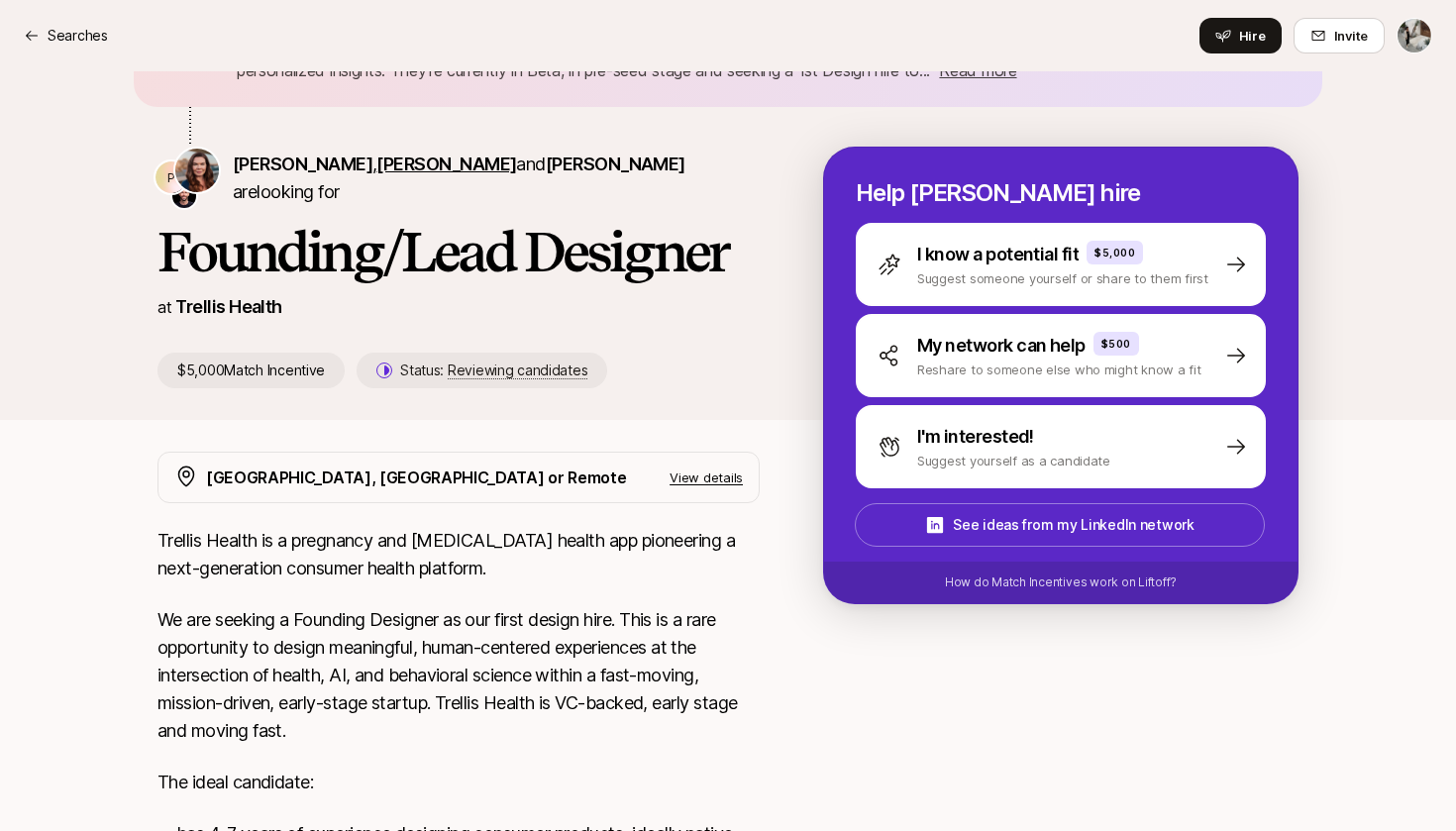
click at [399, 175] on span "[PERSON_NAME]" at bounding box center [446, 164] width 140 height 21
click at [546, 175] on span "[PERSON_NAME]" at bounding box center [615, 164] width 140 height 21
click at [269, 175] on span "[PERSON_NAME]" at bounding box center [302, 164] width 140 height 21
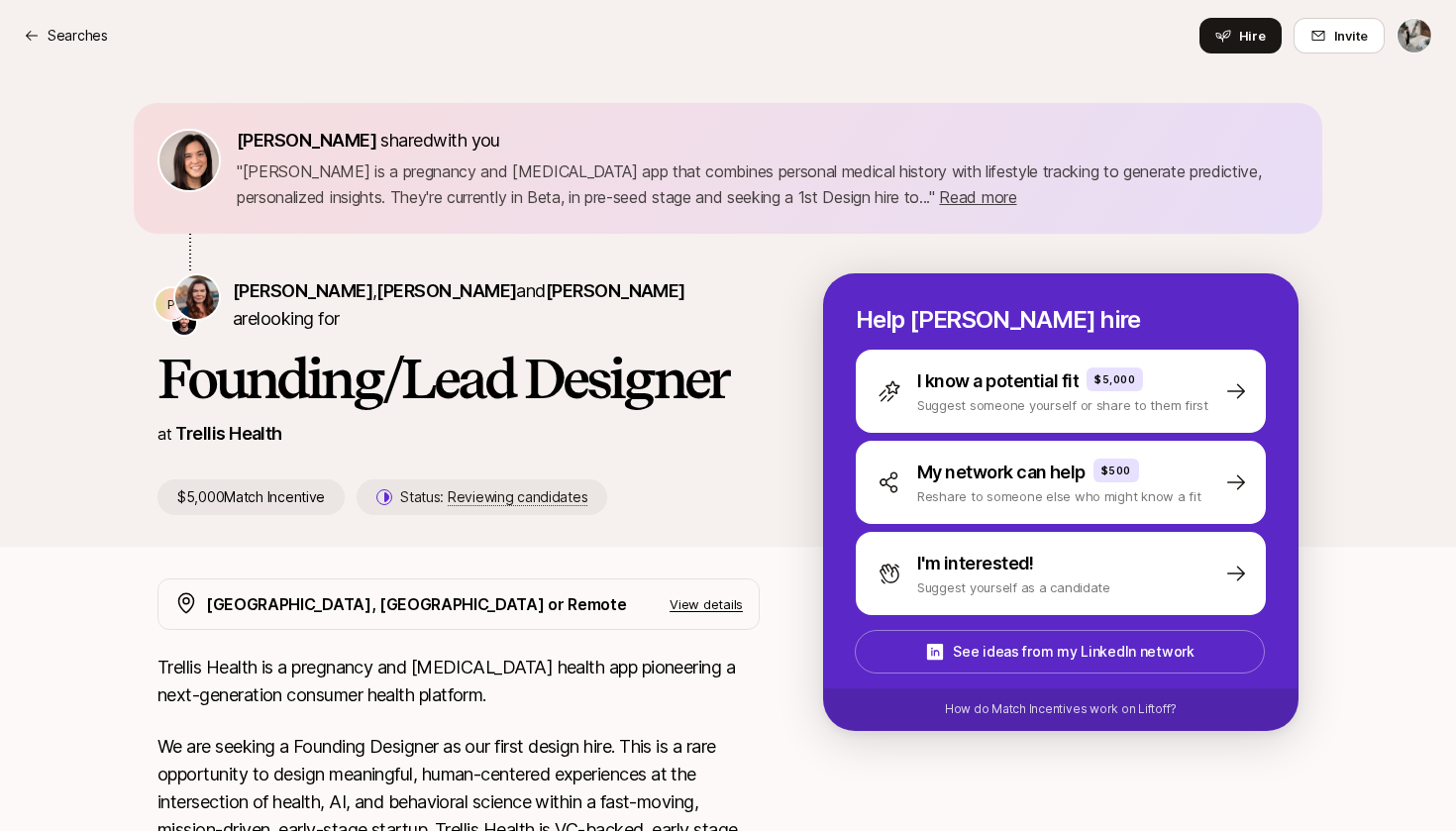
scroll to position [0, 0]
click at [938, 202] on span "Read more" at bounding box center [976, 198] width 77 height 20
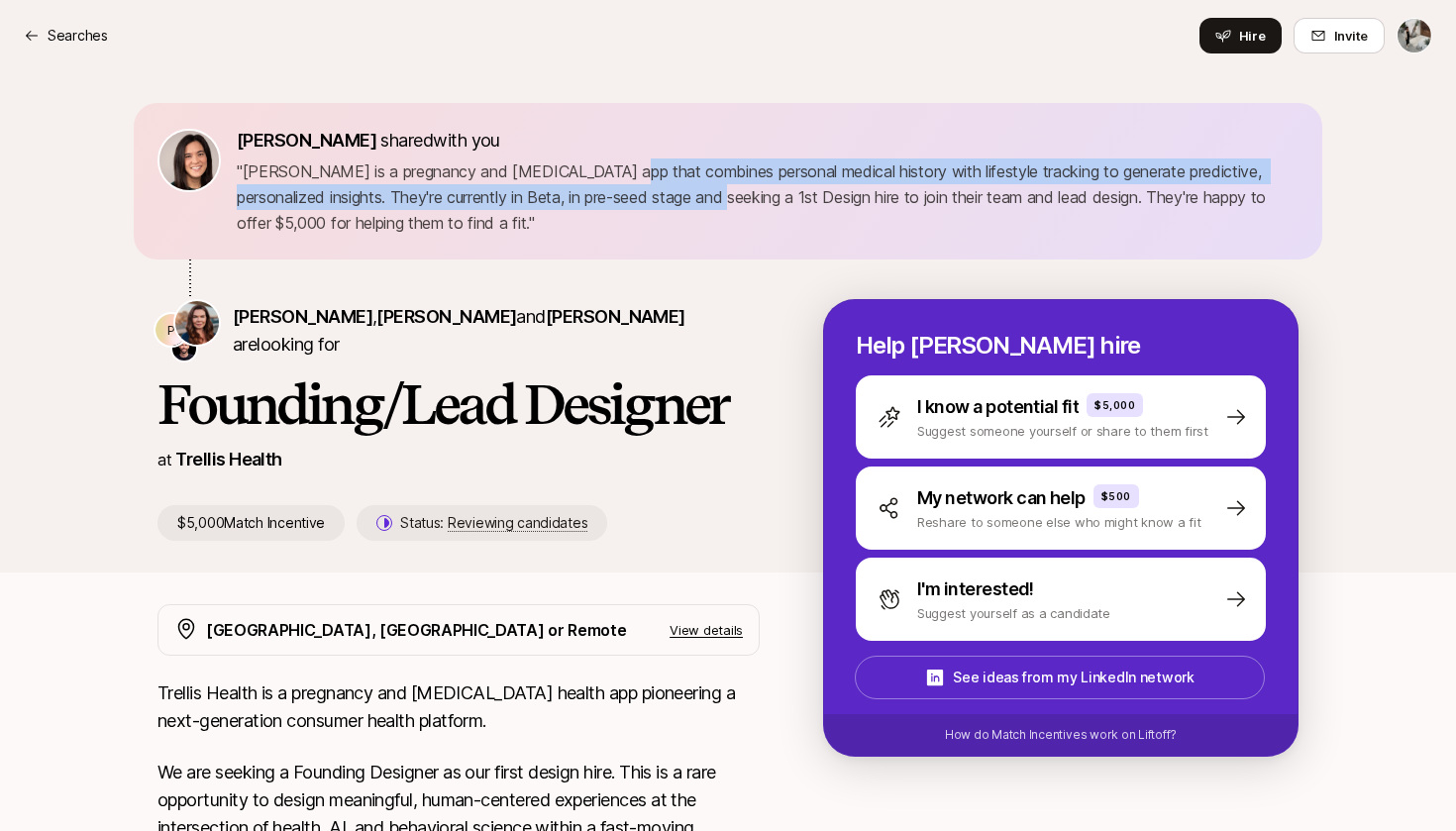
drag, startPoint x: 595, startPoint y: 168, endPoint x: 717, endPoint y: 201, distance: 126.4
click at [720, 202] on p "" [PERSON_NAME] is a pregnancy and [MEDICAL_DATA] app that combines personal me…" at bounding box center [767, 197] width 1062 height 77
click at [717, 201] on p "" [PERSON_NAME] is a pregnancy and [MEDICAL_DATA] app that combines personal me…" at bounding box center [767, 197] width 1062 height 77
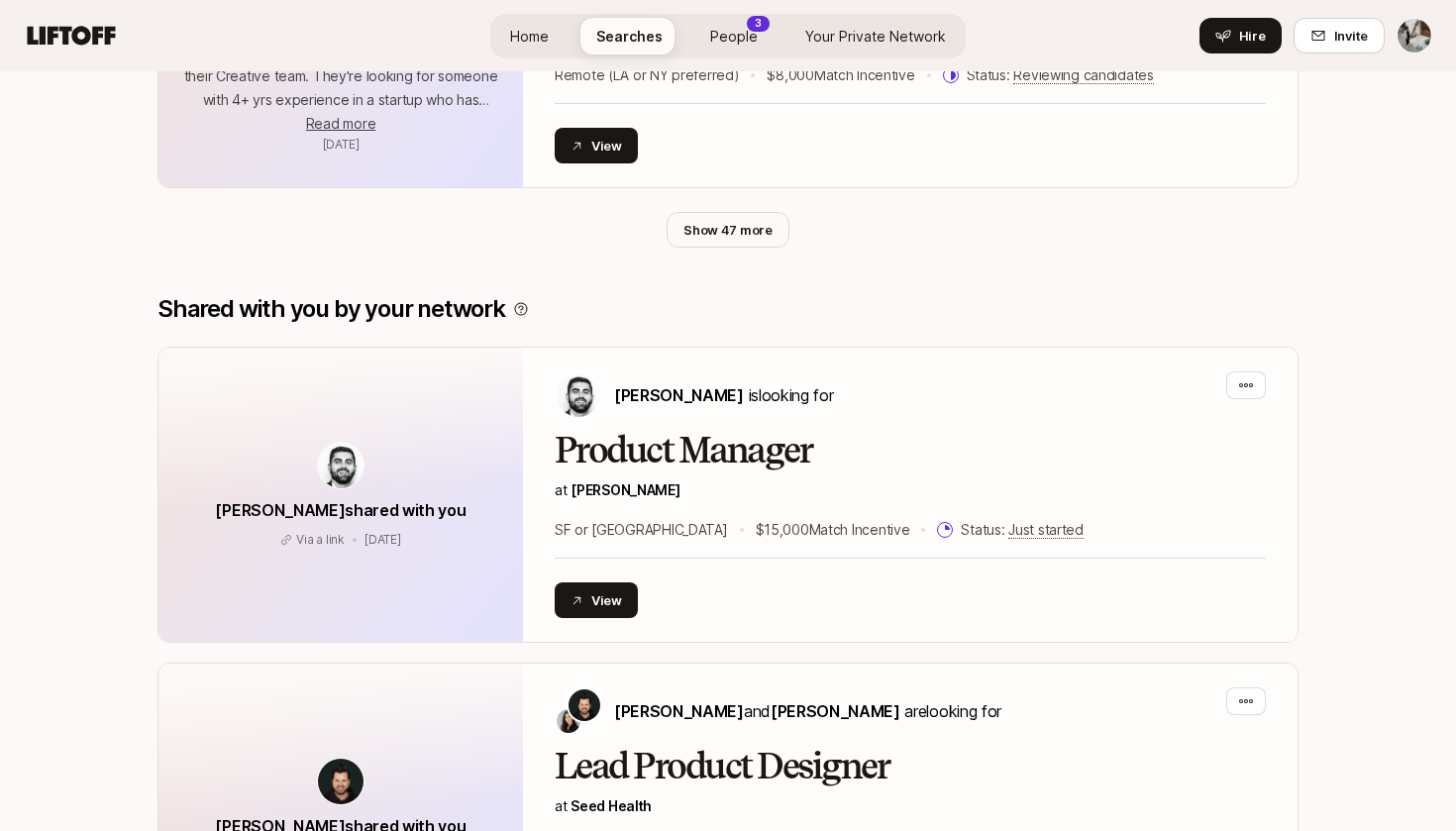
scroll to position [1378, 0]
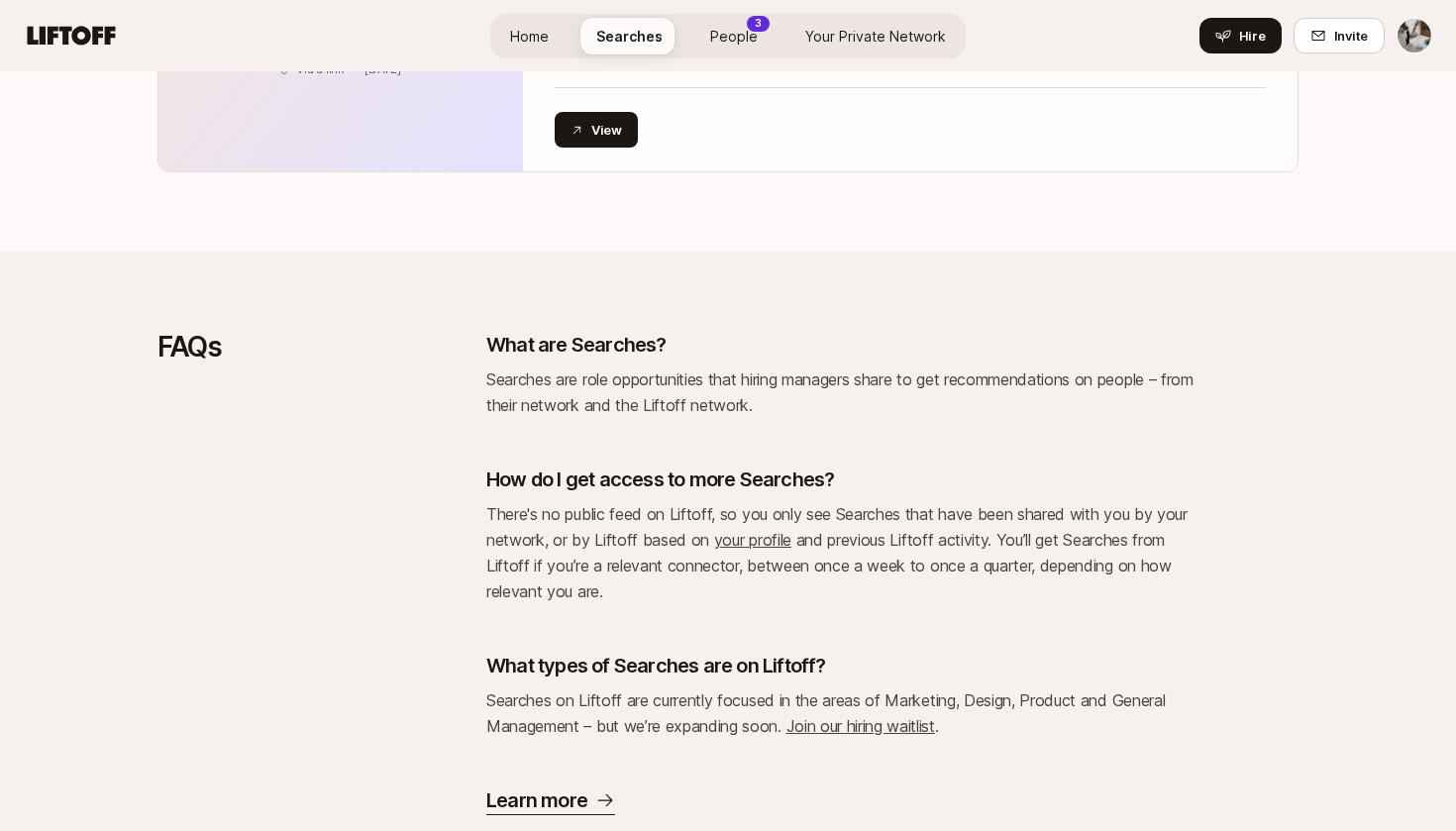
click at [381, 592] on div "FAQs What are Searches? Searches are role opportunities that hiring managers sh…" at bounding box center [728, 574] width 1141 height 485
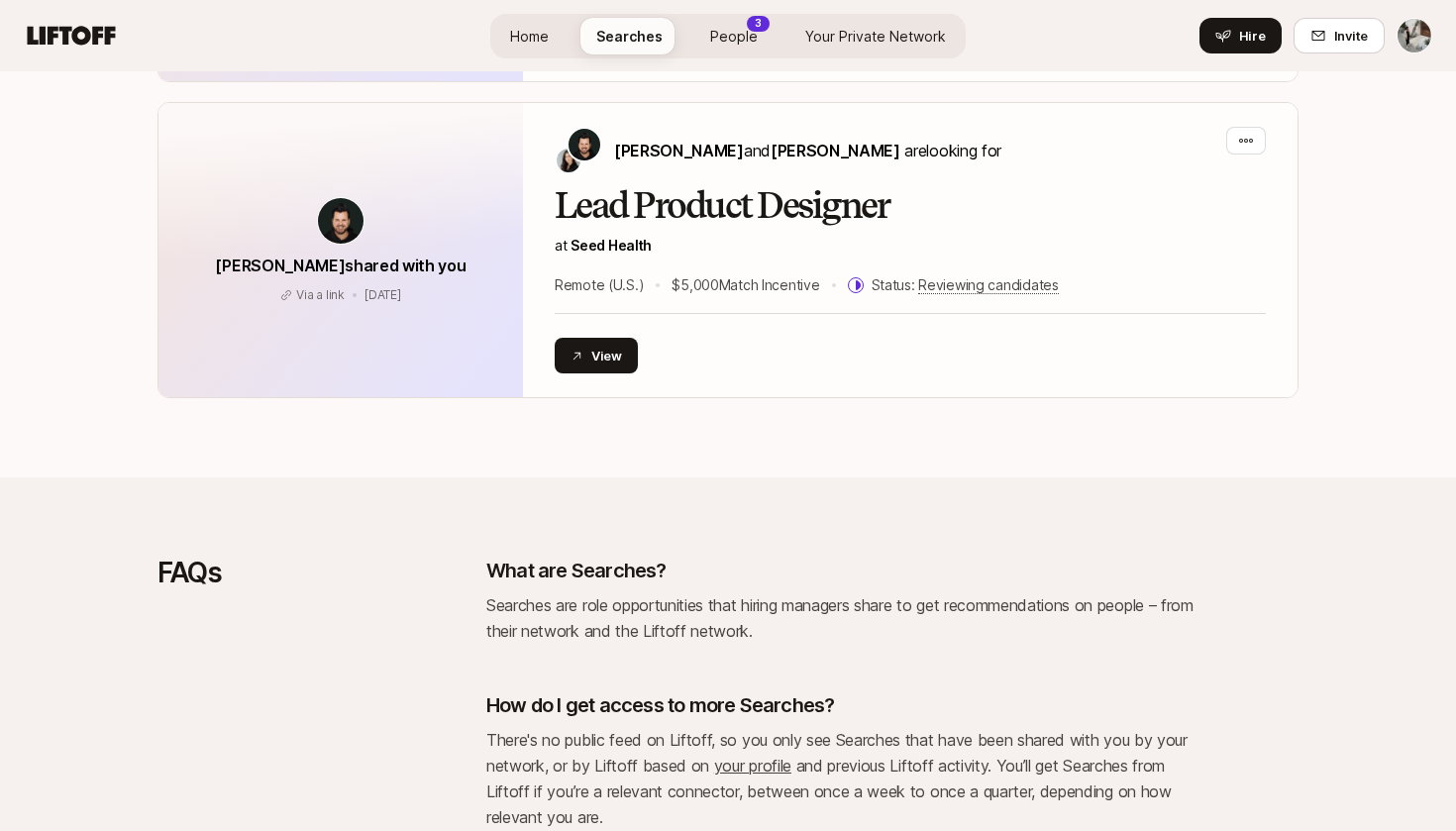
scroll to position [1509, 0]
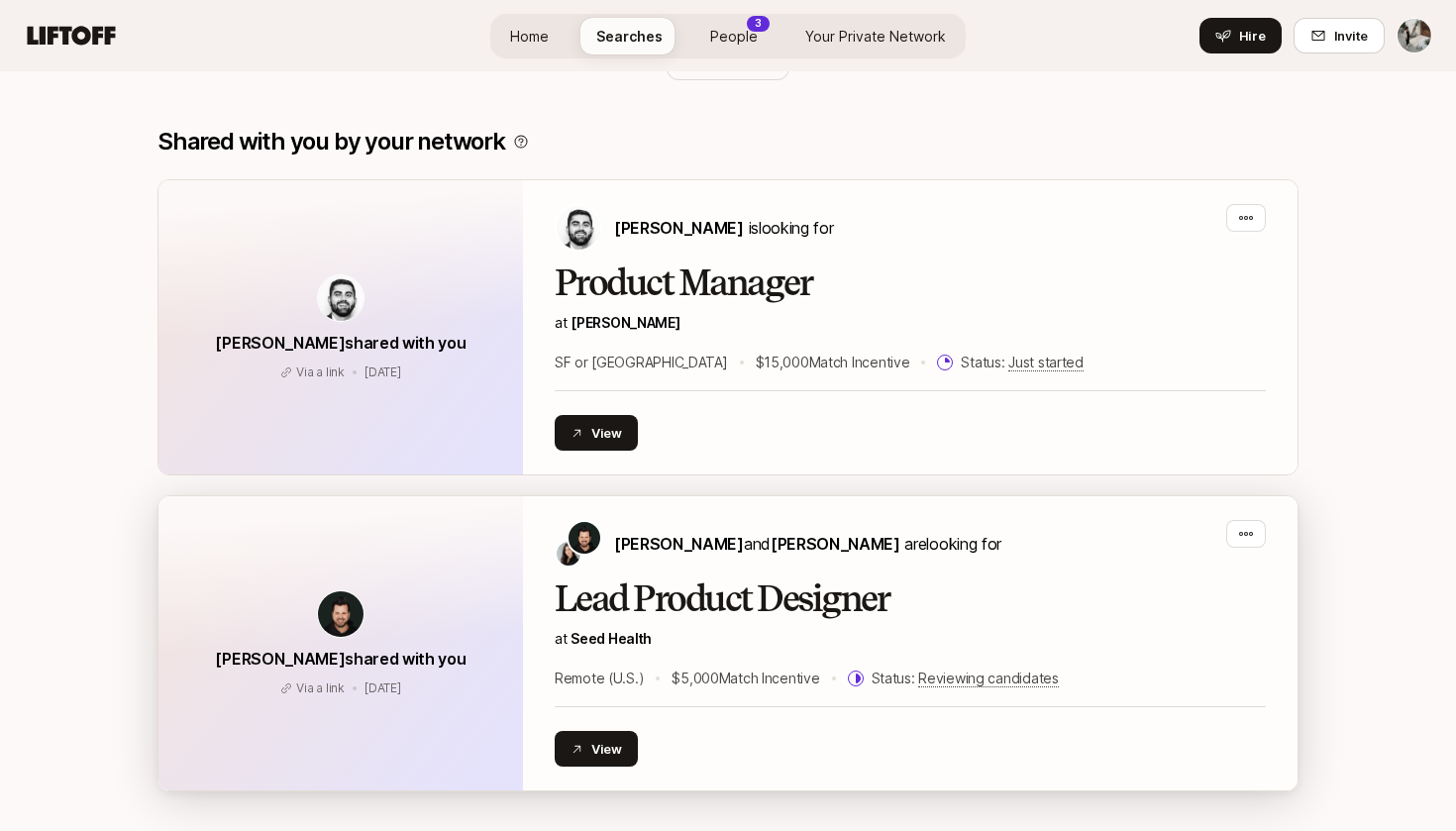
click at [730, 580] on h2 "Lead Product Designer" at bounding box center [910, 600] width 711 height 40
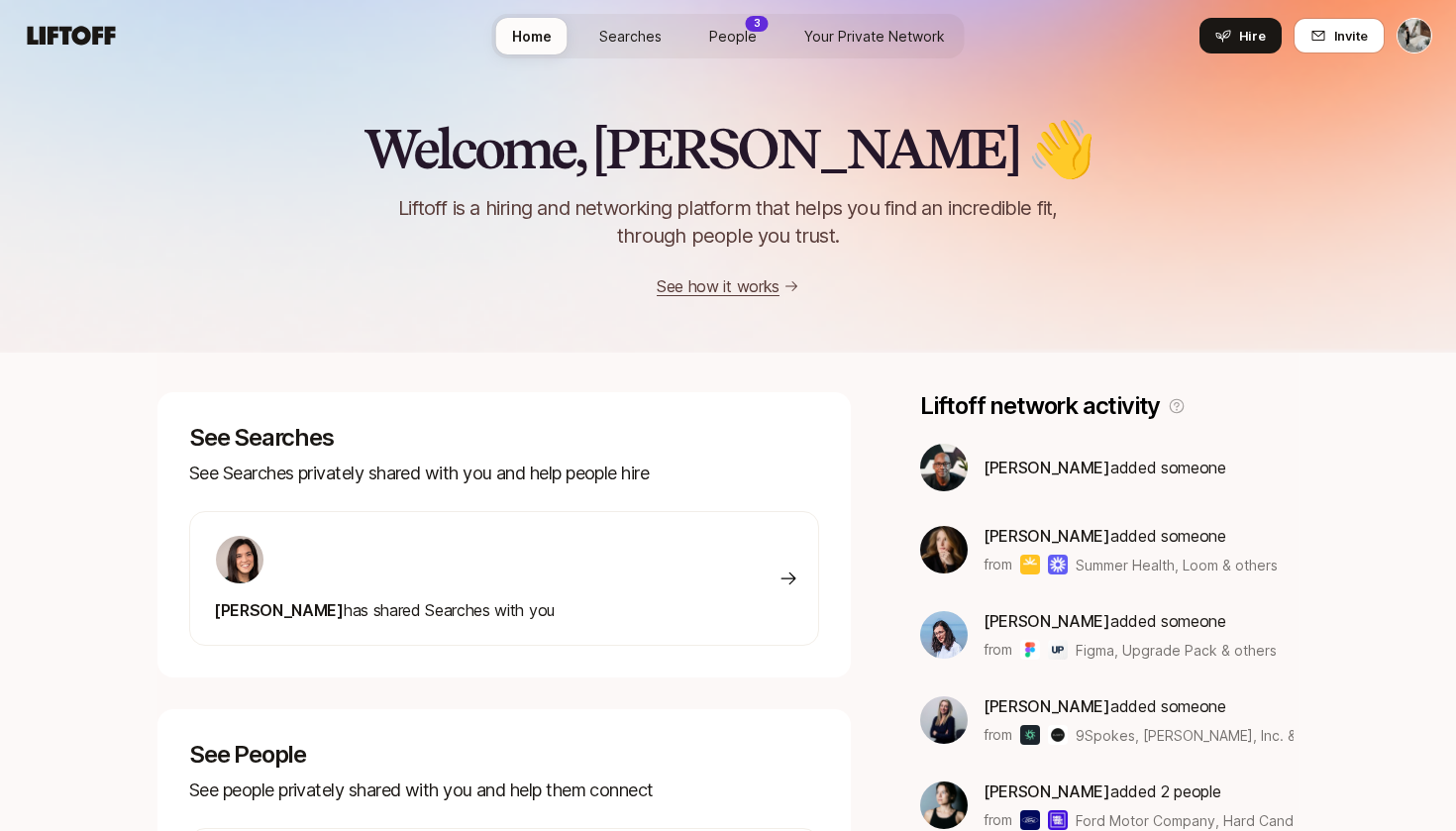
click at [1057, 651] on img at bounding box center [1058, 649] width 20 height 20
click at [489, 535] on div at bounding box center [384, 560] width 341 height 52
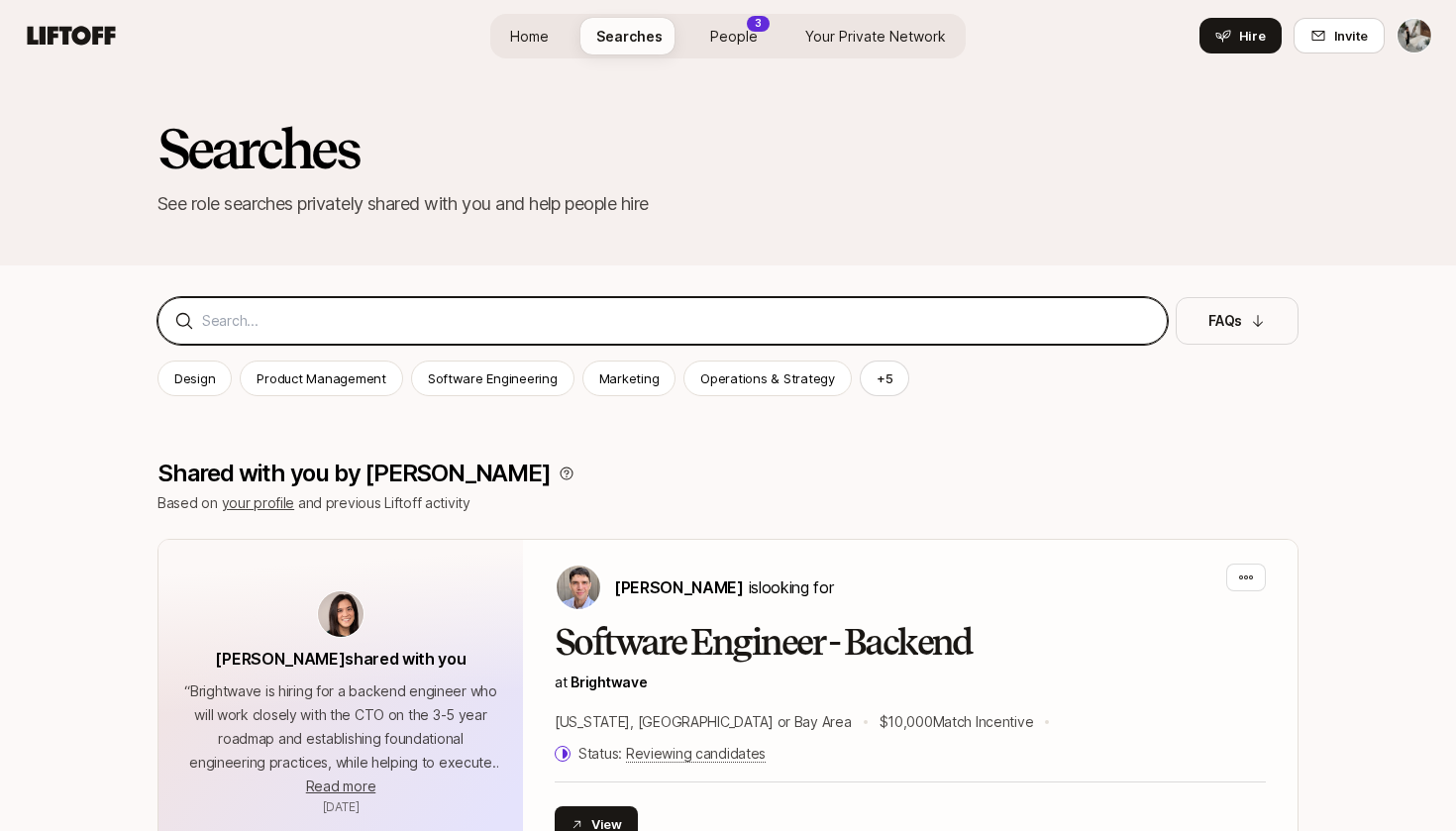
click at [445, 312] on input at bounding box center [676, 321] width 948 height 24
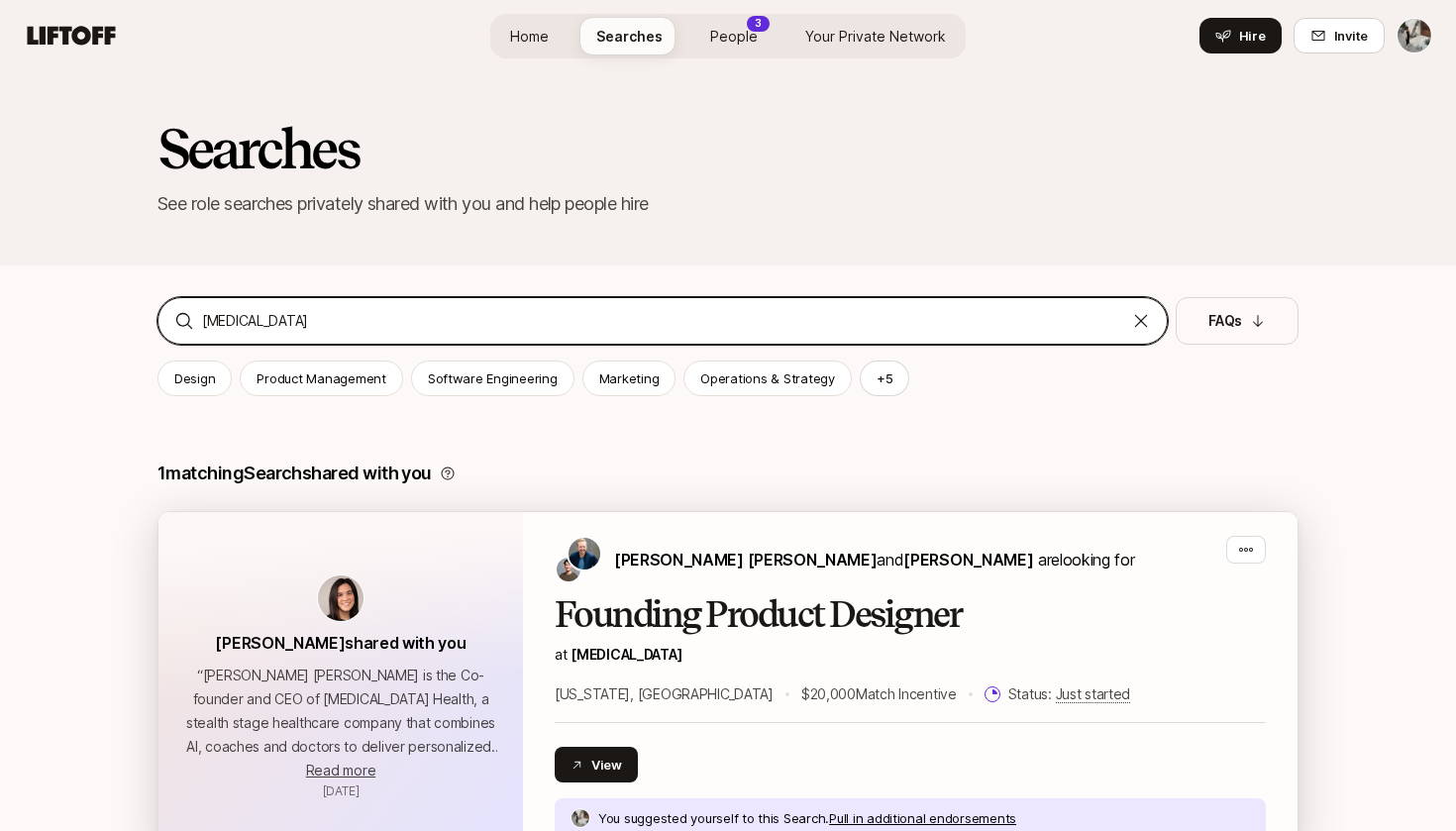
type input "[MEDICAL_DATA]"
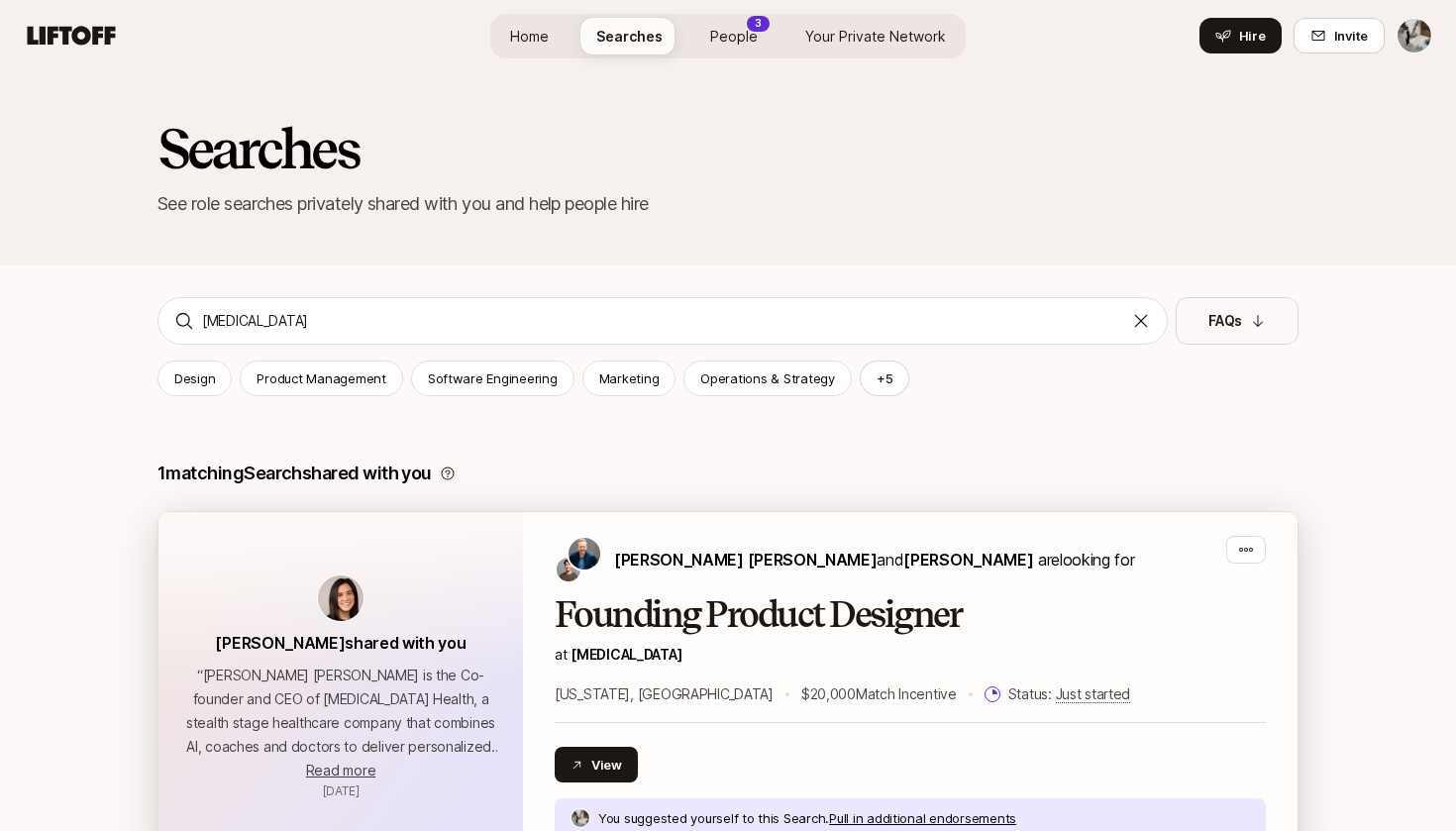
click at [691, 617] on h2 "Founding Product Designer" at bounding box center [910, 616] width 711 height 40
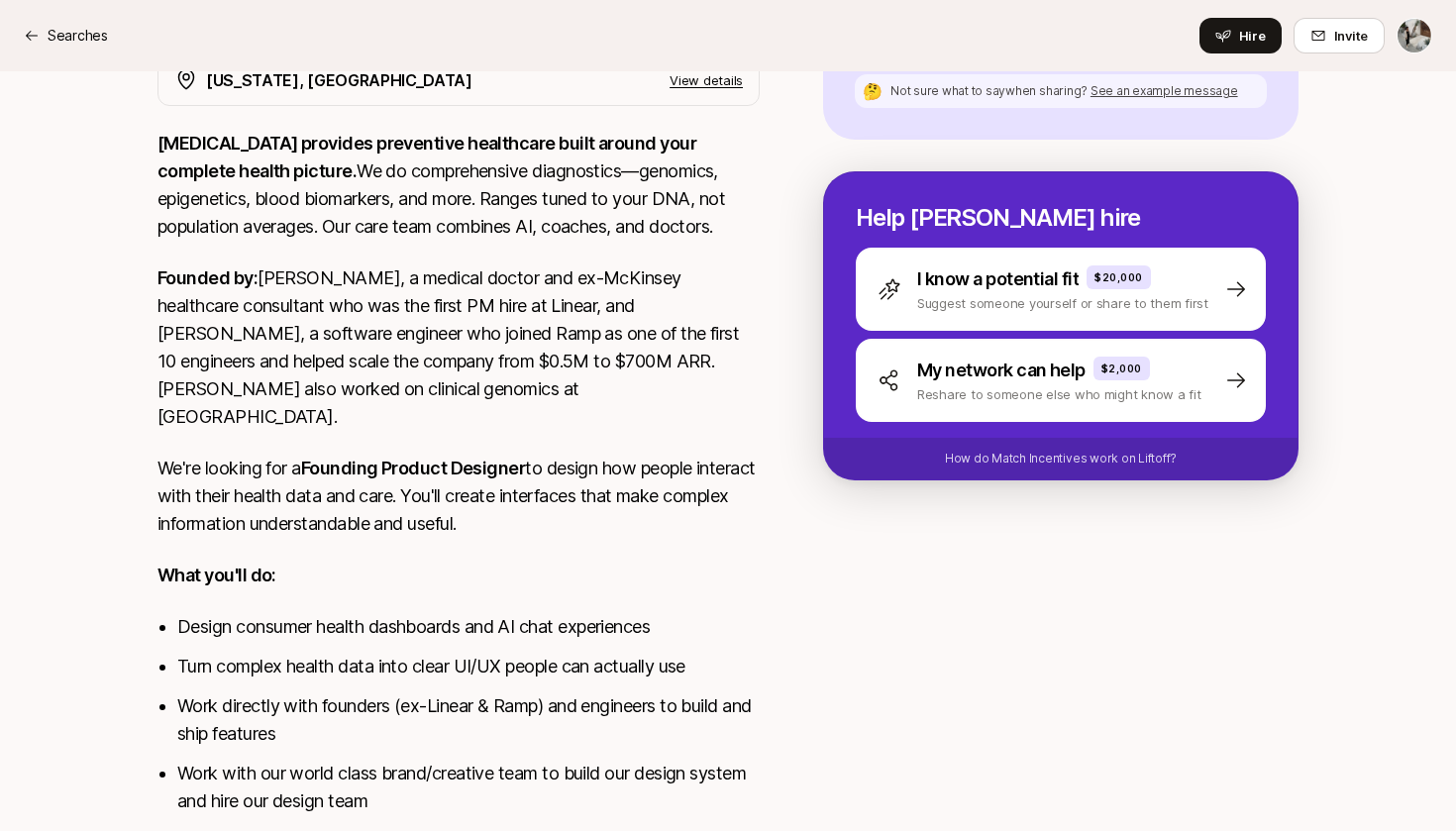
scroll to position [584, 0]
